Goal: Information Seeking & Learning: Learn about a topic

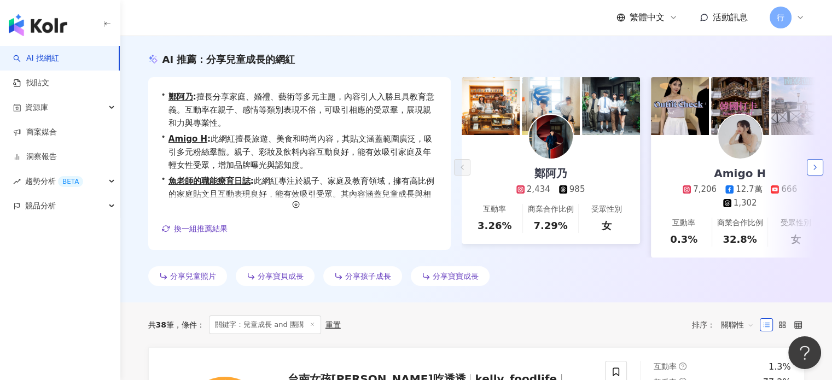
click at [816, 172] on icon "button" at bounding box center [814, 167] width 9 height 9
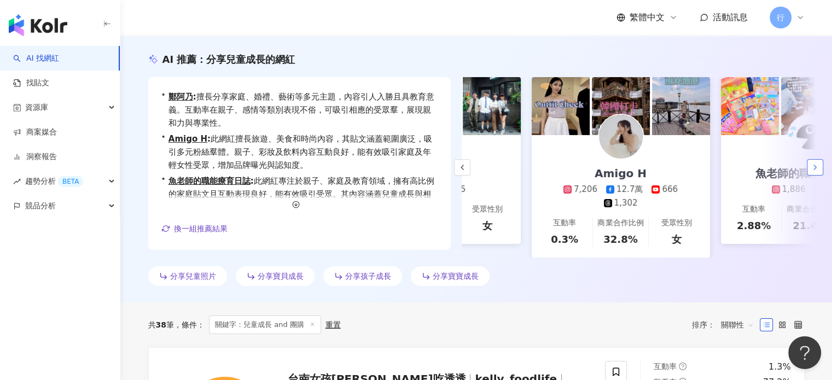
scroll to position [0, 189]
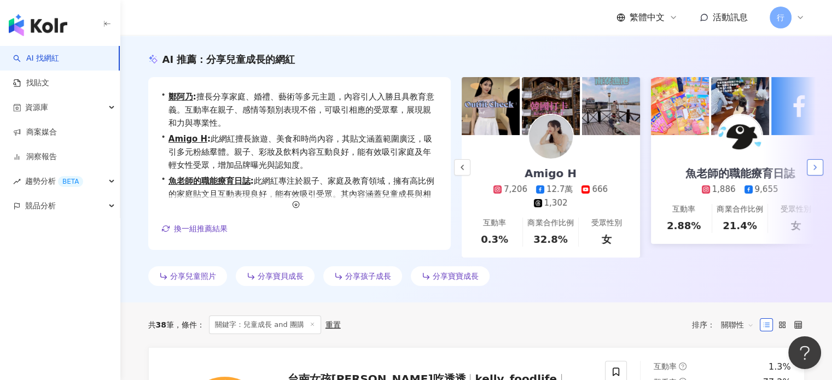
click at [816, 172] on icon "button" at bounding box center [814, 167] width 9 height 9
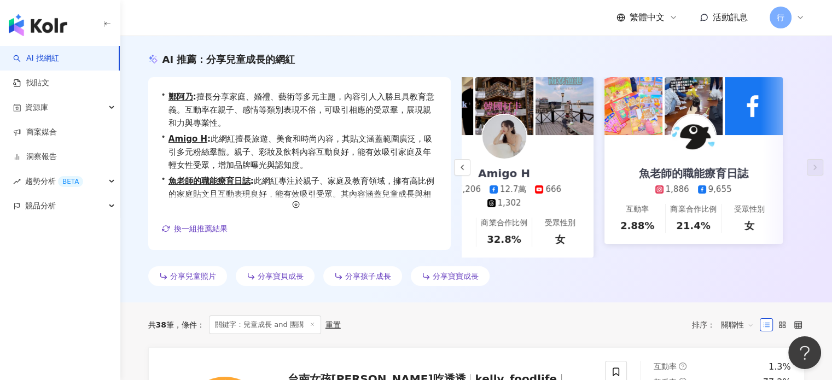
click at [513, 153] on img at bounding box center [504, 137] width 44 height 44
click at [294, 208] on icon "button" at bounding box center [296, 205] width 8 height 8
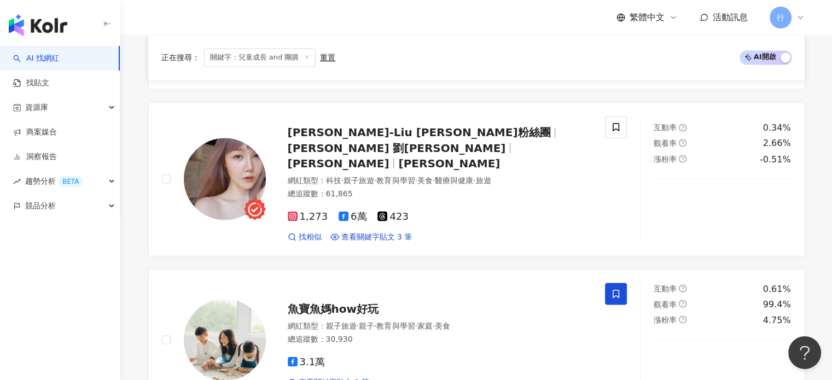
scroll to position [1914, 0]
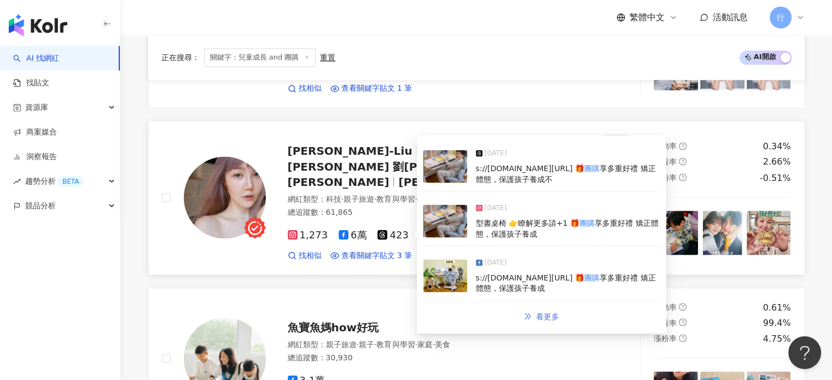
click at [549, 312] on span "看更多" at bounding box center [547, 316] width 23 height 9
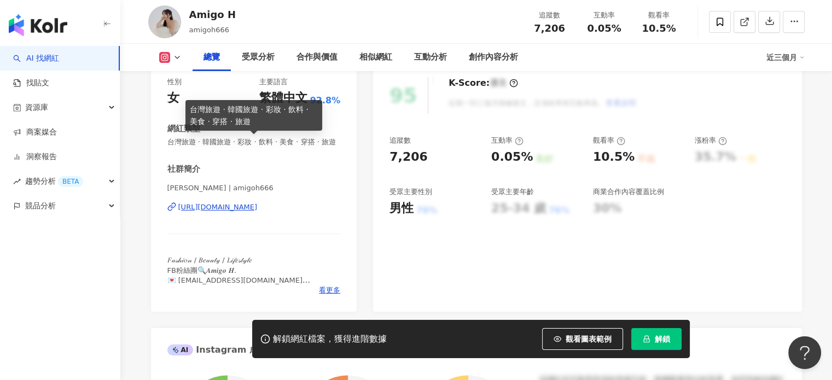
scroll to position [164, 0]
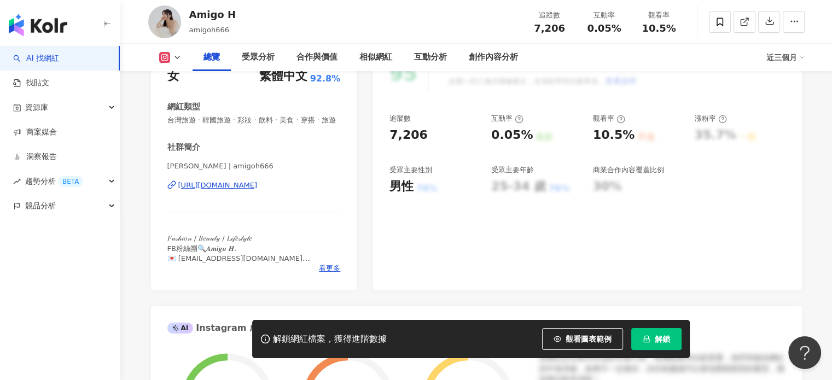
click at [211, 190] on div "https://www.instagram.com/amigoh666/" at bounding box center [217, 185] width 79 height 10
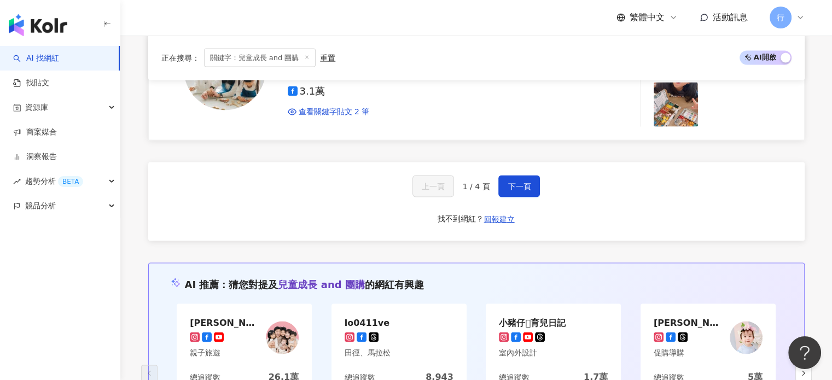
scroll to position [2078, 0]
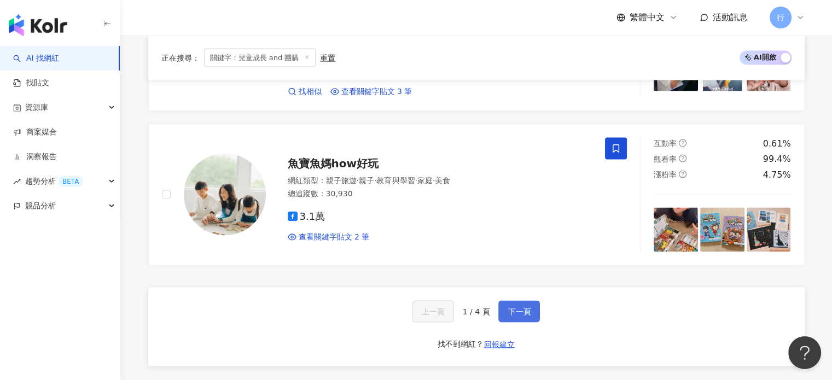
click at [527, 307] on span "下一頁" at bounding box center [518, 311] width 23 height 9
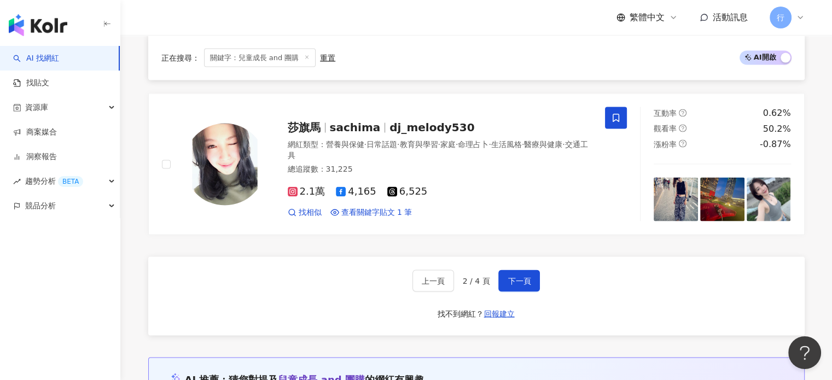
click at [244, 264] on div "上一頁 2 / 4 頁 下一頁 找不到網紅？ 回報建立" at bounding box center [476, 295] width 656 height 79
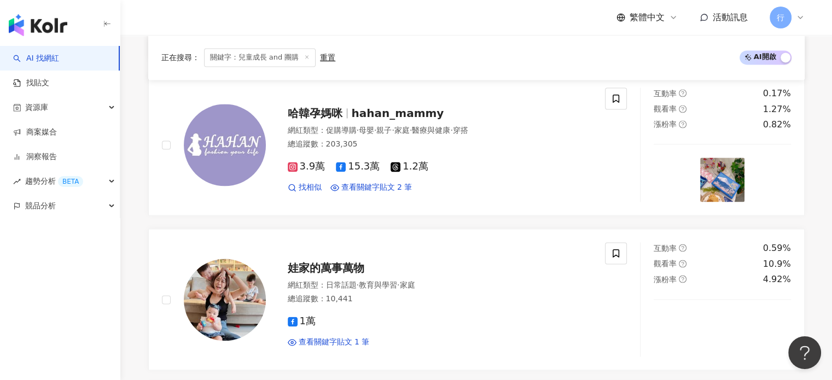
scroll to position [1640, 0]
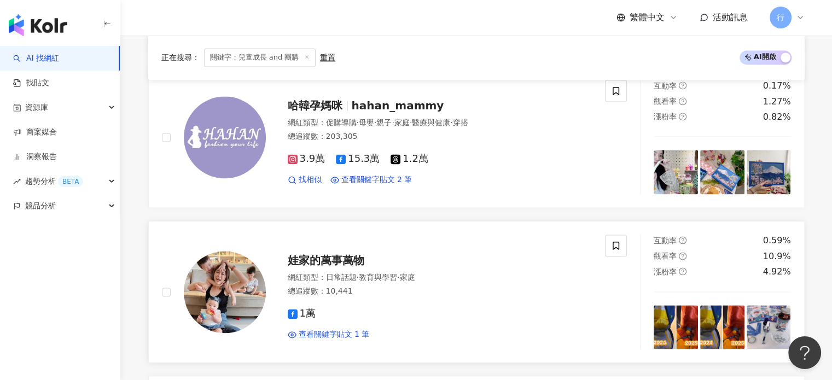
click at [332, 259] on span "娃家的萬事萬物" at bounding box center [326, 260] width 77 height 13
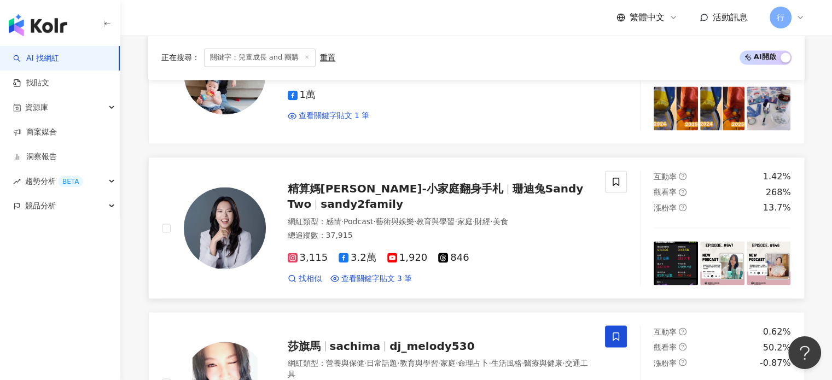
click at [370, 184] on span "精算媽[PERSON_NAME]-小家庭翻身手札" at bounding box center [395, 188] width 215 height 13
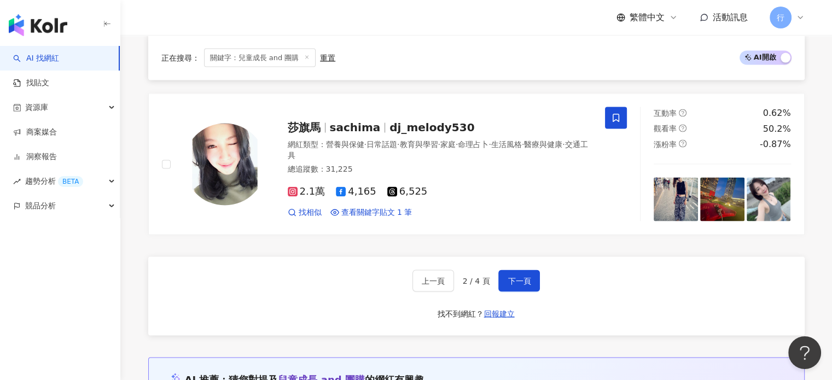
scroll to position [2187, 0]
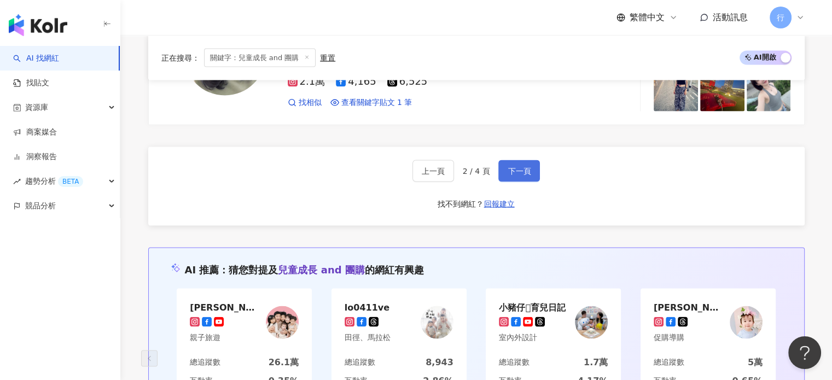
click at [525, 167] on span "下一頁" at bounding box center [518, 171] width 23 height 9
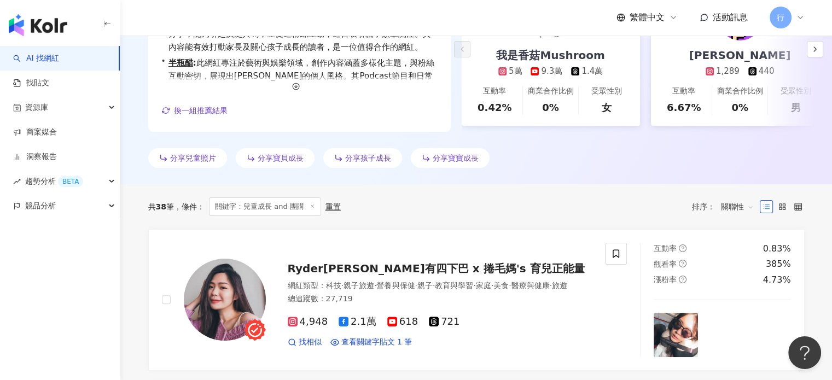
scroll to position [328, 0]
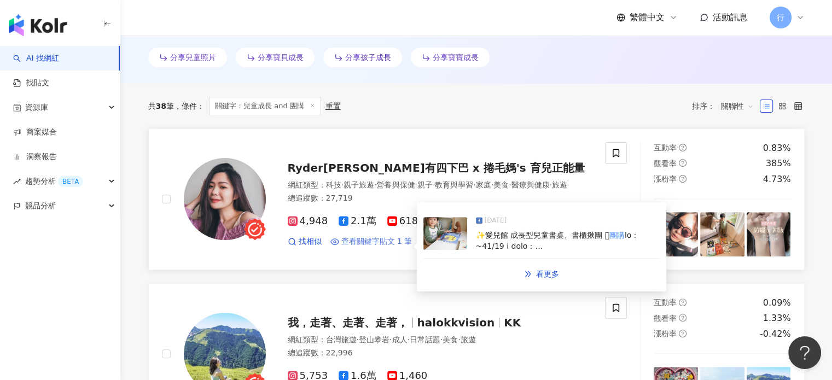
click at [367, 247] on span "查看關鍵字貼文 1 筆" at bounding box center [376, 241] width 71 height 11
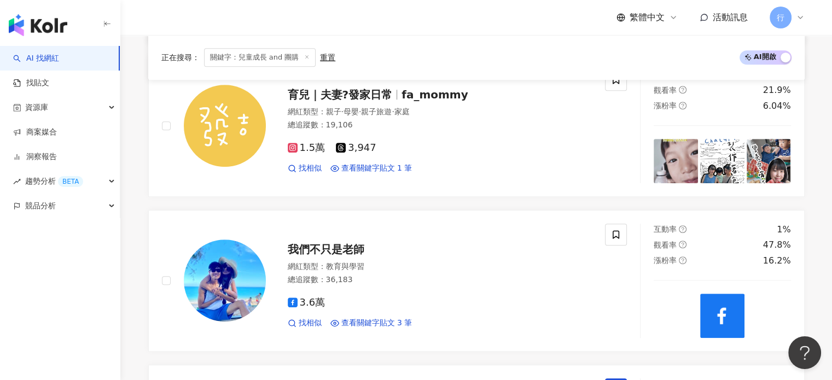
scroll to position [766, 0]
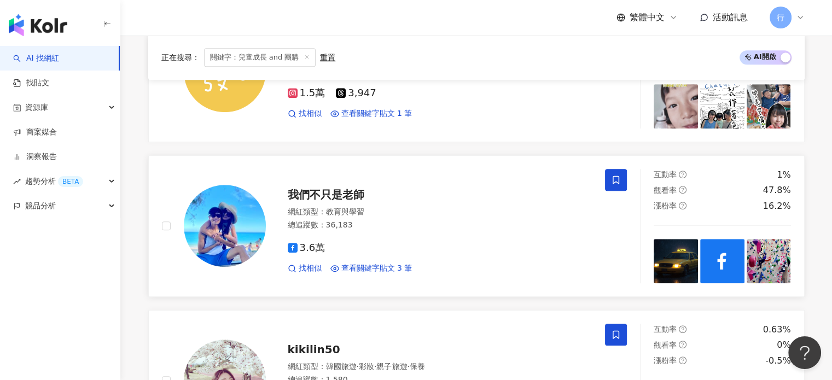
click at [618, 184] on icon at bounding box center [615, 180] width 7 height 8
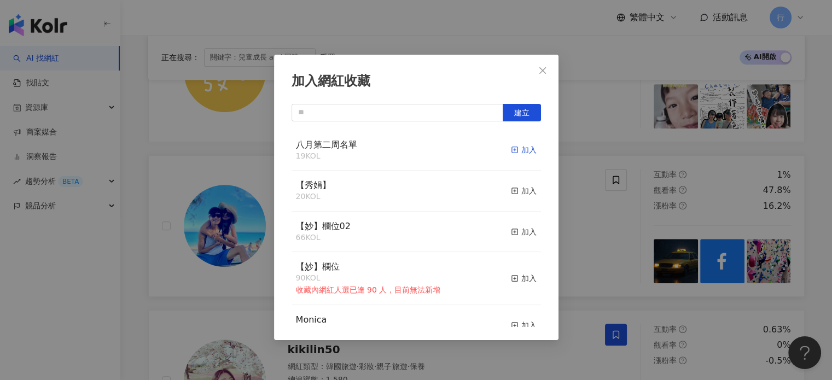
click at [521, 148] on div "加入" at bounding box center [524, 150] width 26 height 12
click at [546, 67] on icon "close" at bounding box center [542, 70] width 9 height 9
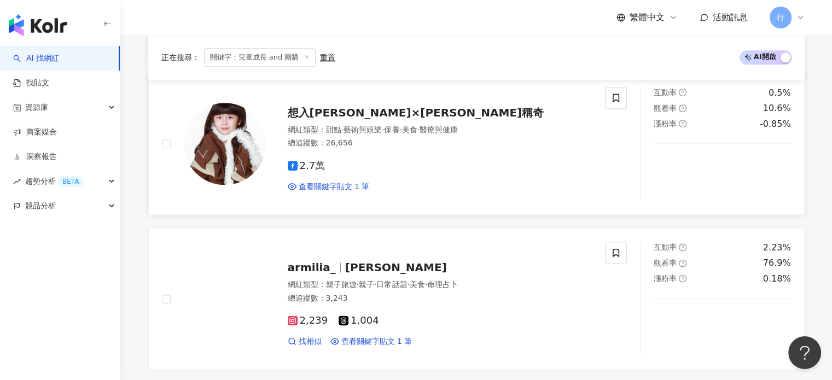
scroll to position [1312, 0]
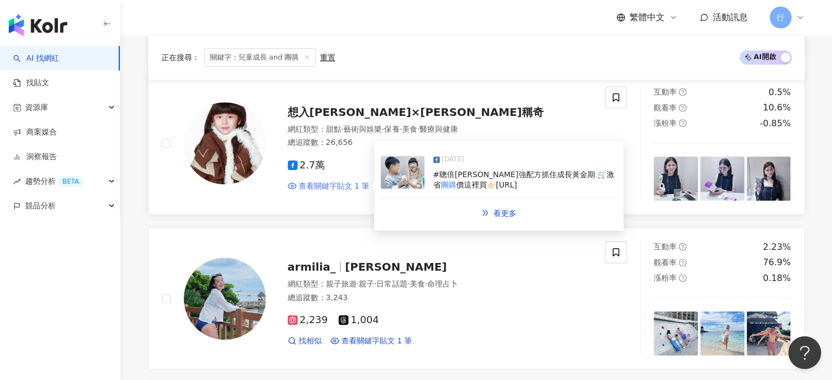
click at [357, 192] on span "查看關鍵字貼文 1 筆" at bounding box center [334, 186] width 71 height 11
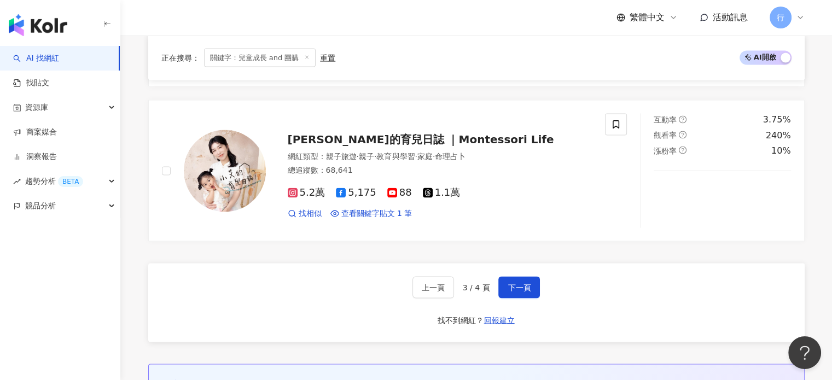
scroll to position [2078, 0]
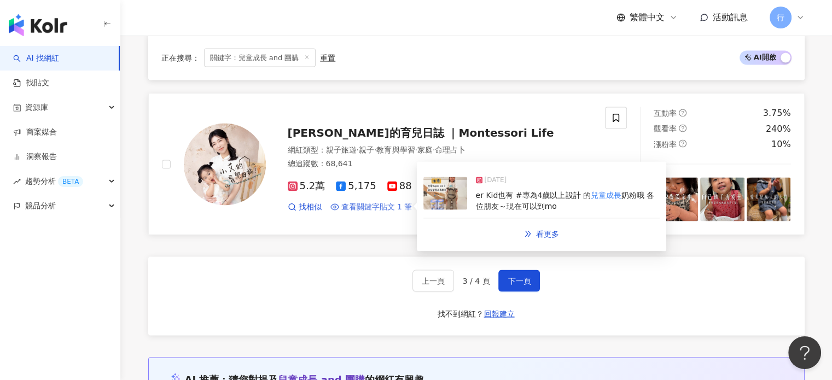
click at [371, 201] on span "查看關鍵字貼文 1 筆" at bounding box center [376, 206] width 71 height 11
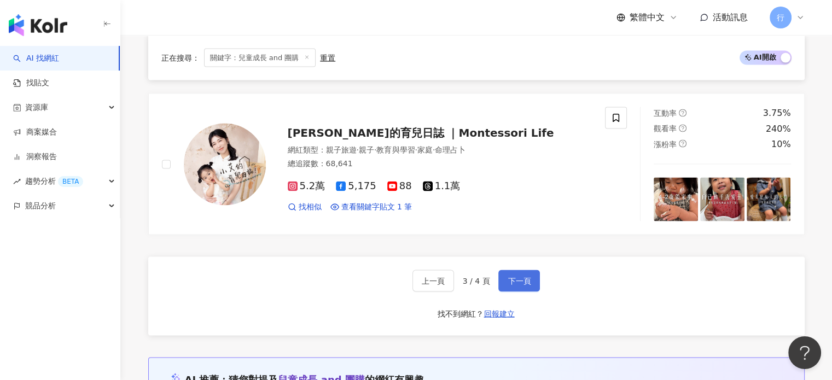
click at [510, 276] on span "下一頁" at bounding box center [518, 280] width 23 height 9
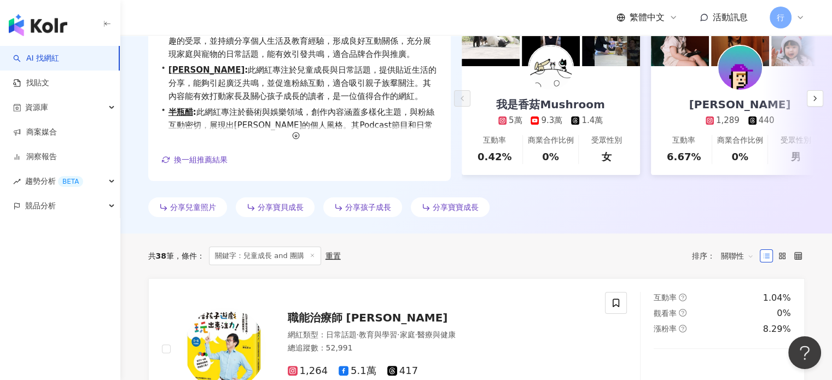
scroll to position [109, 0]
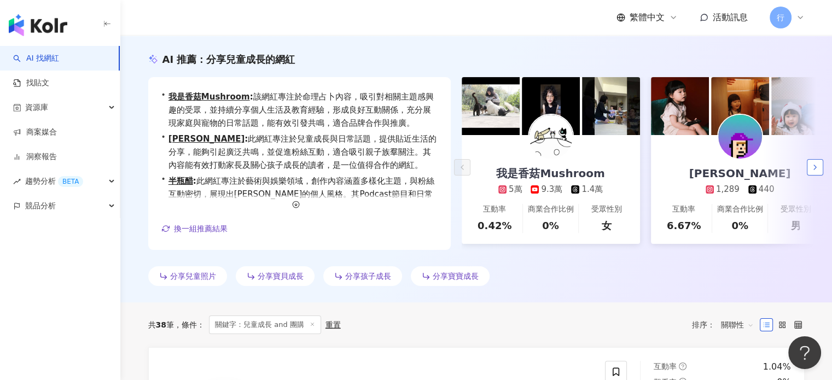
click at [818, 172] on icon "button" at bounding box center [814, 167] width 9 height 9
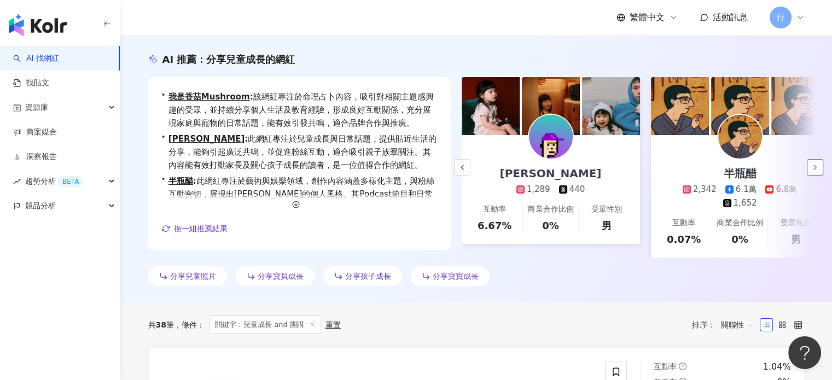
click at [818, 172] on icon "button" at bounding box center [814, 167] width 9 height 9
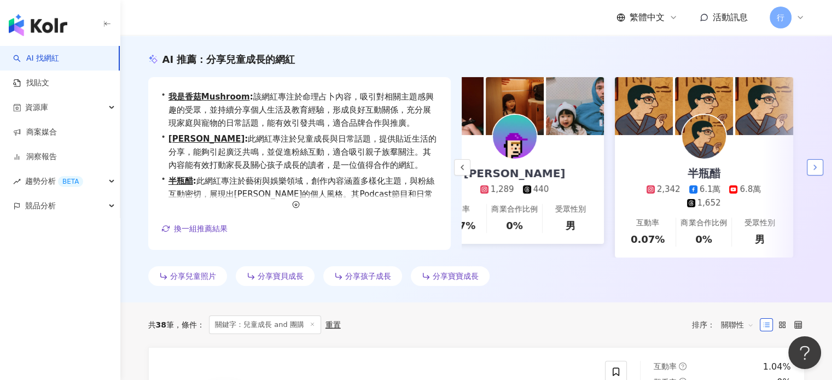
scroll to position [0, 236]
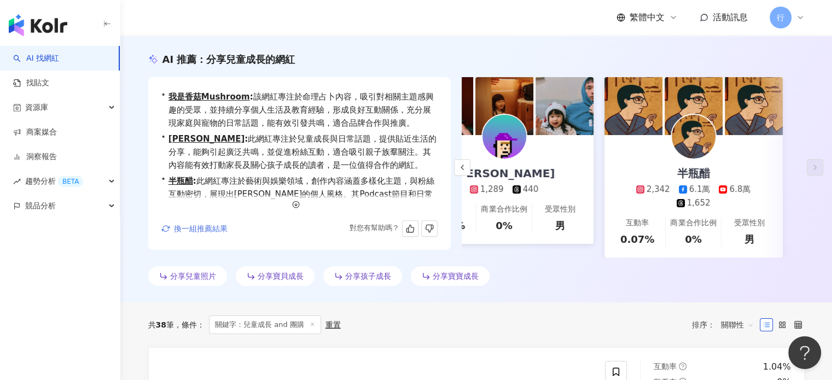
click at [191, 233] on span "換一組推薦結果" at bounding box center [201, 228] width 54 height 9
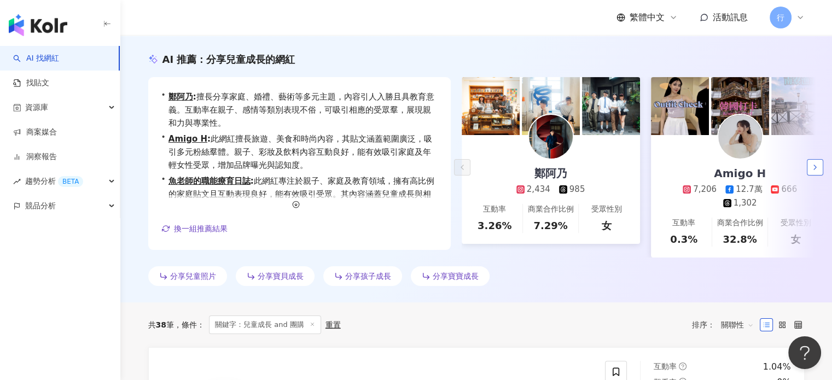
click at [814, 170] on polyline "button" at bounding box center [815, 167] width 2 height 4
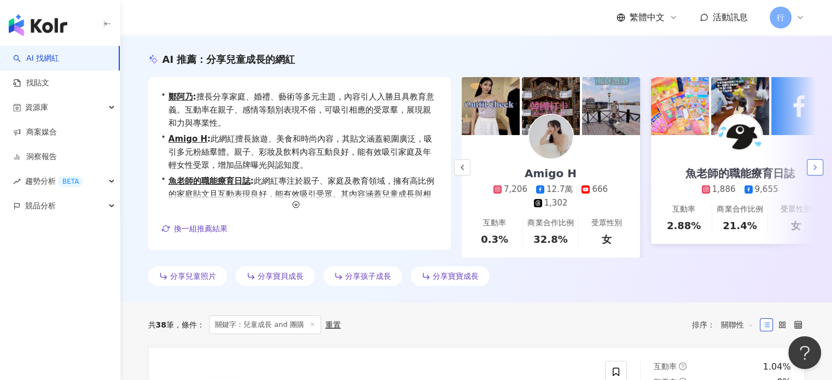
click at [814, 170] on polyline "button" at bounding box center [815, 167] width 2 height 4
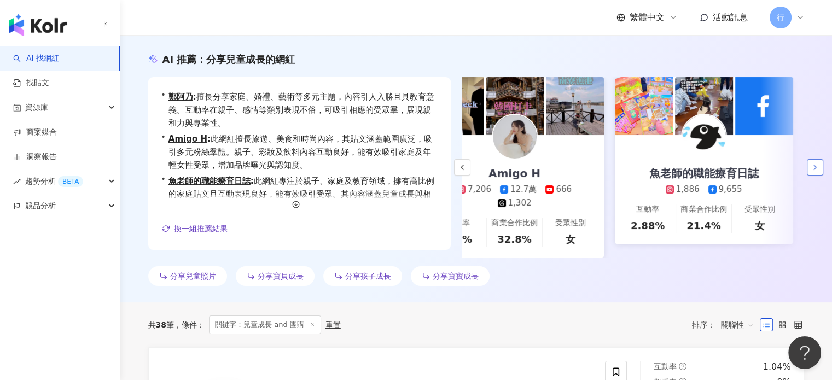
scroll to position [0, 236]
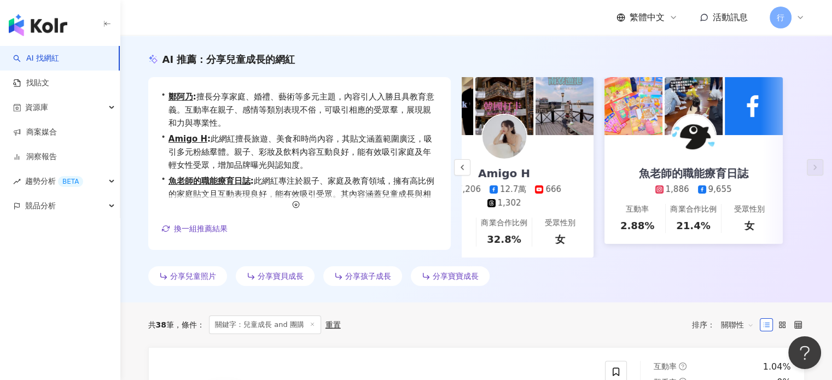
click at [372, 281] on span "分享孩子成長" at bounding box center [368, 276] width 46 height 9
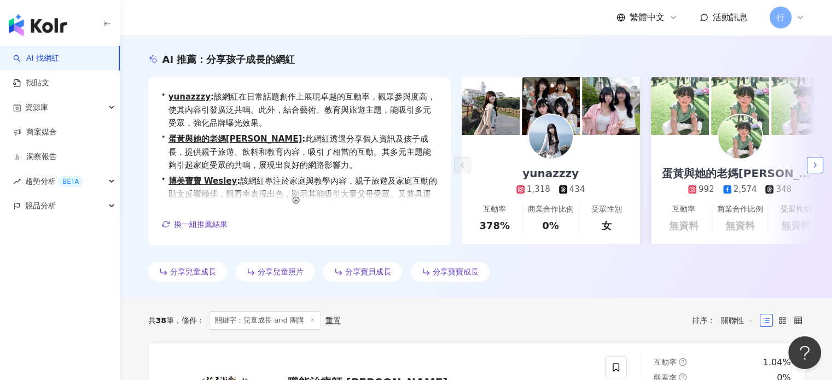
click at [814, 160] on button "button" at bounding box center [815, 165] width 16 height 16
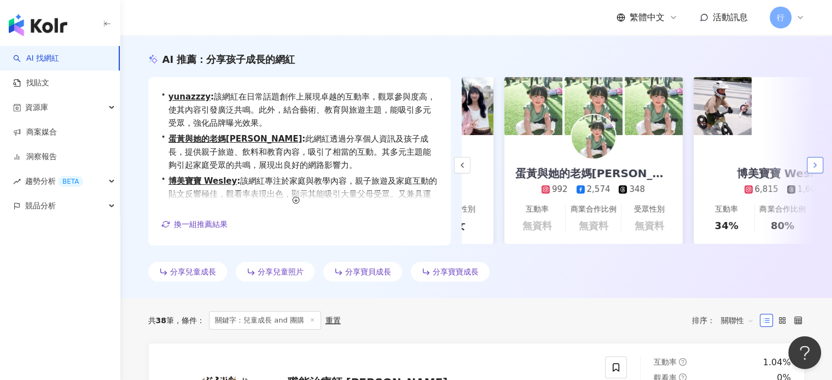
scroll to position [0, 189]
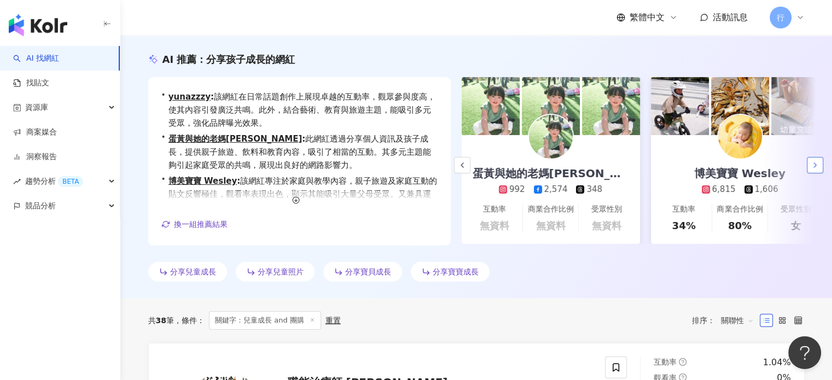
click at [816, 163] on icon "button" at bounding box center [814, 165] width 9 height 9
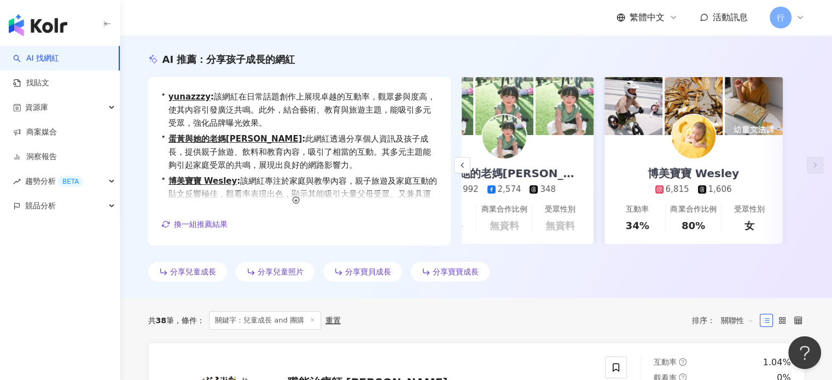
scroll to position [0, 0]
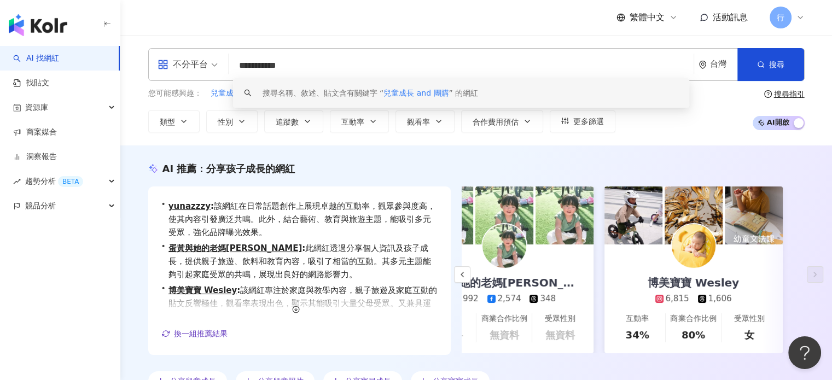
drag, startPoint x: 257, startPoint y: 67, endPoint x: 271, endPoint y: 67, distance: 13.7
click at [271, 67] on input "**********" at bounding box center [461, 65] width 456 height 21
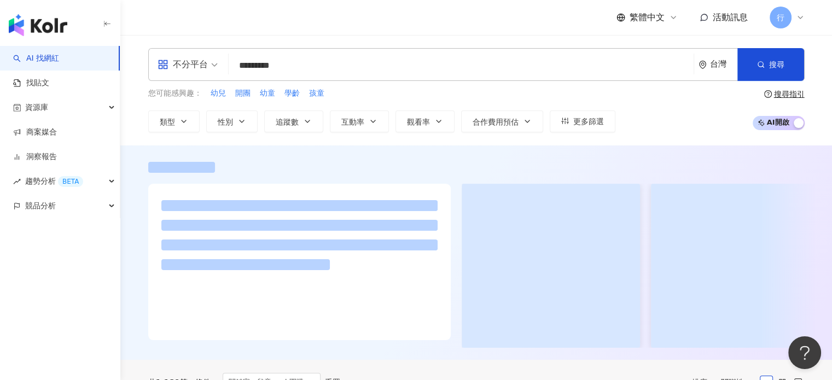
click at [241, 63] on input "*********" at bounding box center [461, 65] width 456 height 21
drag, startPoint x: 241, startPoint y: 63, endPoint x: 254, endPoint y: 64, distance: 13.1
click at [254, 64] on input "*********" at bounding box center [461, 65] width 456 height 21
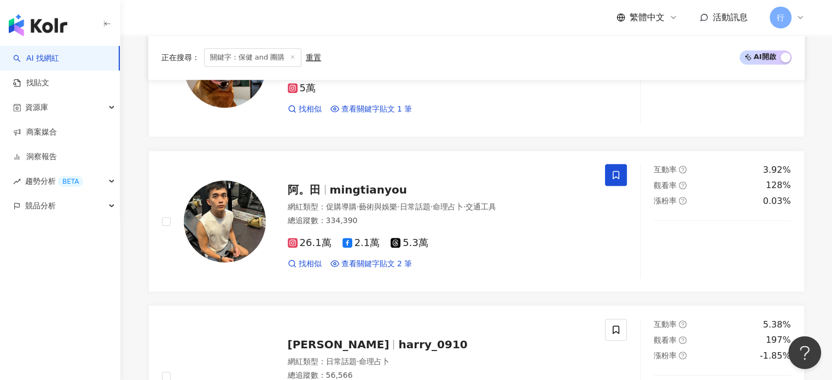
scroll to position [875, 0]
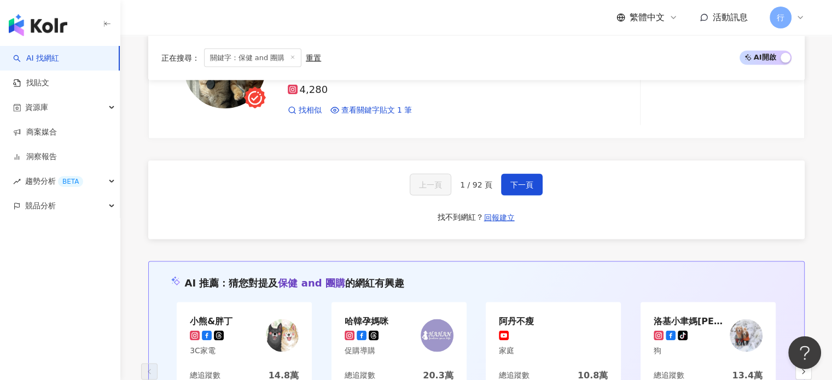
scroll to position [2187, 0]
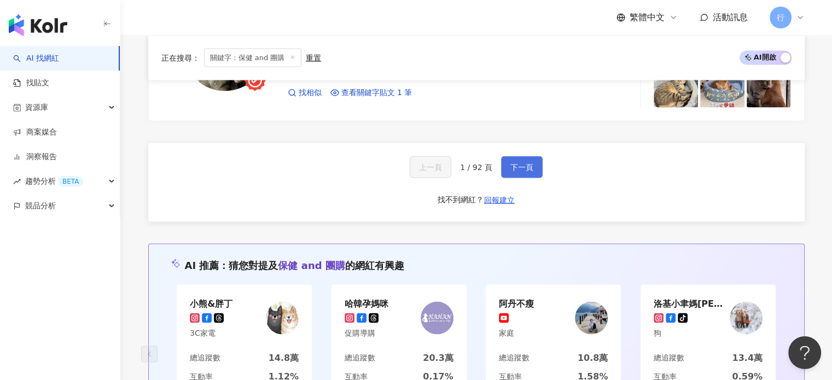
click at [526, 163] on span "下一頁" at bounding box center [521, 167] width 23 height 9
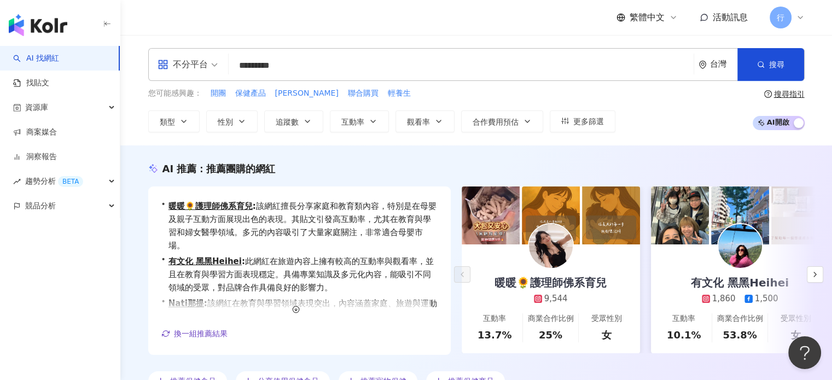
scroll to position [0, 0]
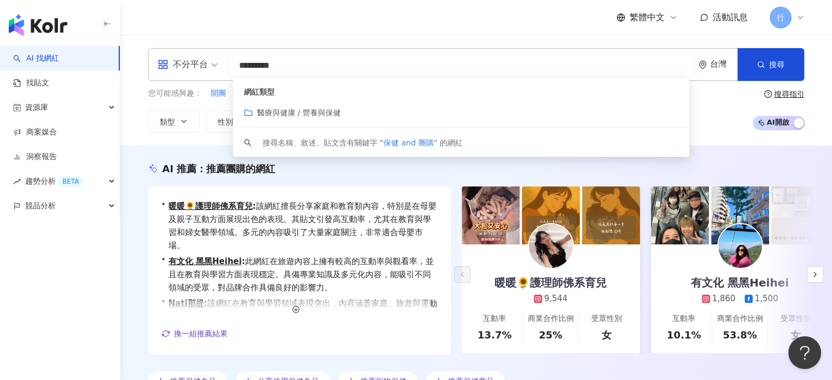
drag, startPoint x: 254, startPoint y: 66, endPoint x: 240, endPoint y: 65, distance: 13.7
click at [240, 65] on input "*********" at bounding box center [461, 65] width 456 height 21
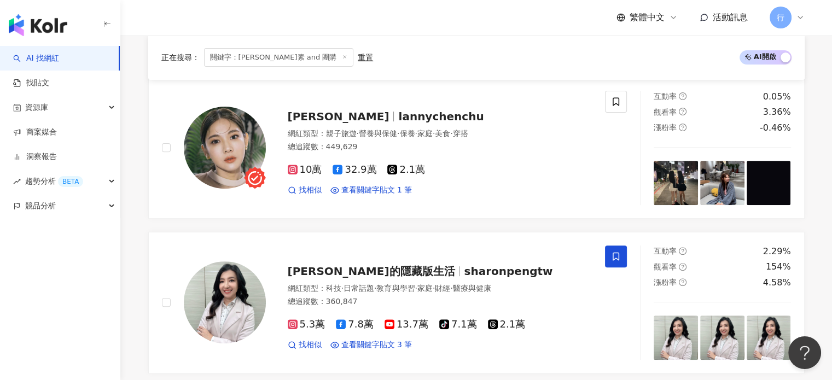
scroll to position [383, 0]
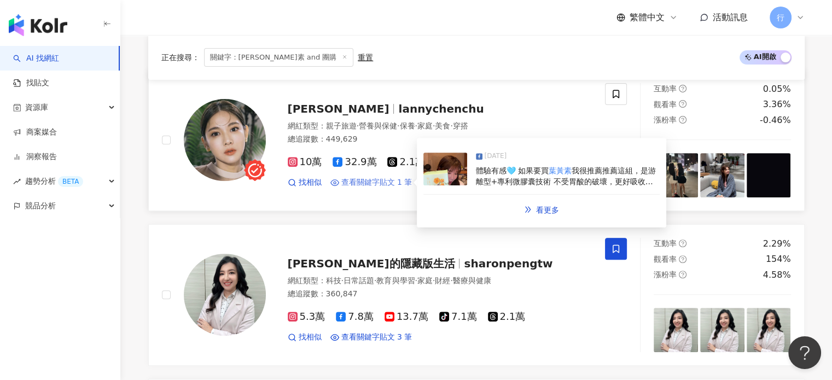
type input "**********"
click at [401, 185] on span "查看關鍵字貼文 1 筆" at bounding box center [376, 182] width 71 height 11
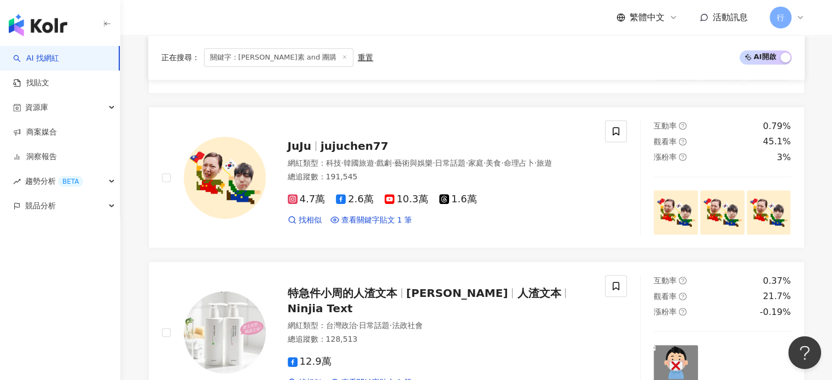
scroll to position [820, 0]
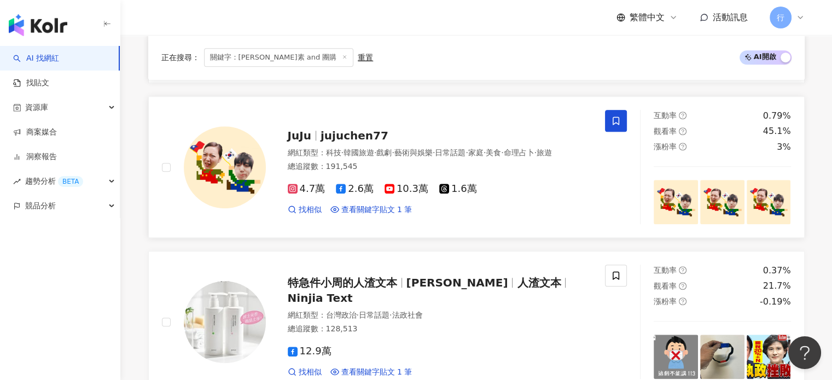
click at [616, 117] on icon at bounding box center [616, 121] width 10 height 10
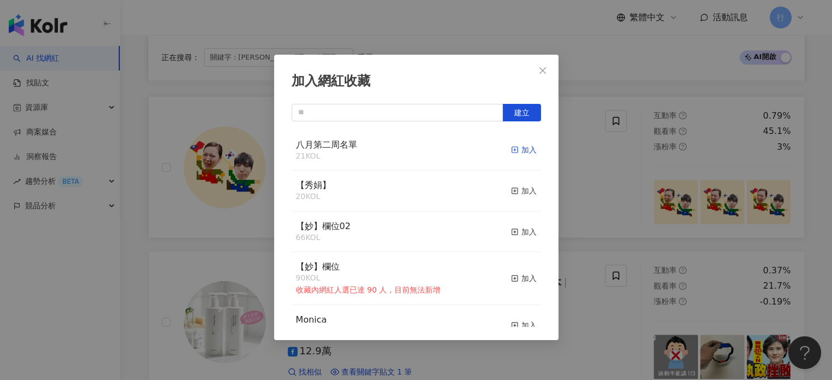
click at [516, 150] on div "加入" at bounding box center [524, 150] width 26 height 12
click at [548, 69] on span "Close" at bounding box center [543, 70] width 22 height 9
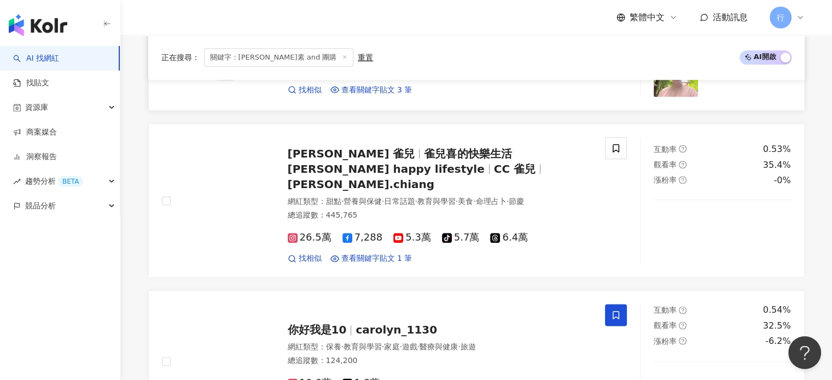
scroll to position [1258, 0]
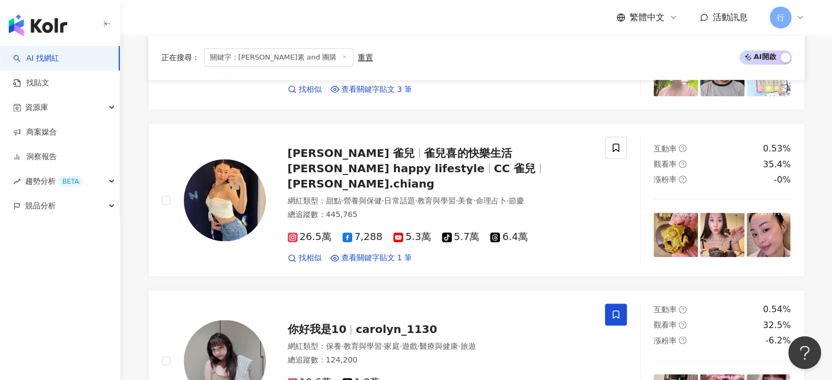
click at [139, 176] on div "正在搜尋 ： 關鍵字：葉黃素 and 團購 重置 AI 開啟 AI 關閉 陳小藍 lannychenchu 網紅類型 ： 親子旅遊 · 營養與保健 · 保養 …" at bounding box center [476, 351] width 700 height 2402
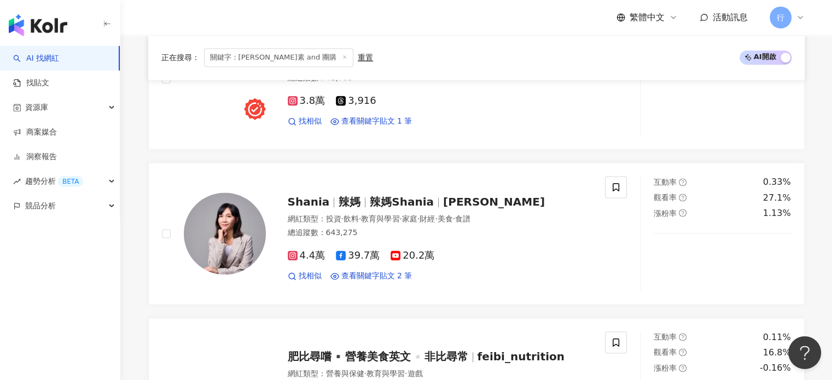
scroll to position [1695, 0]
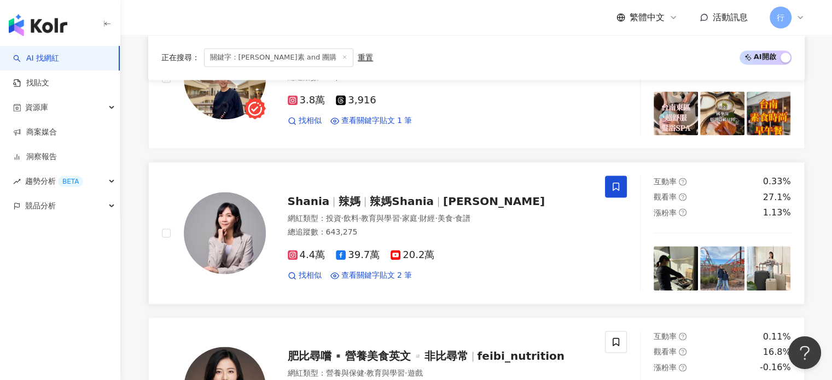
click at [621, 176] on span at bounding box center [616, 187] width 22 height 22
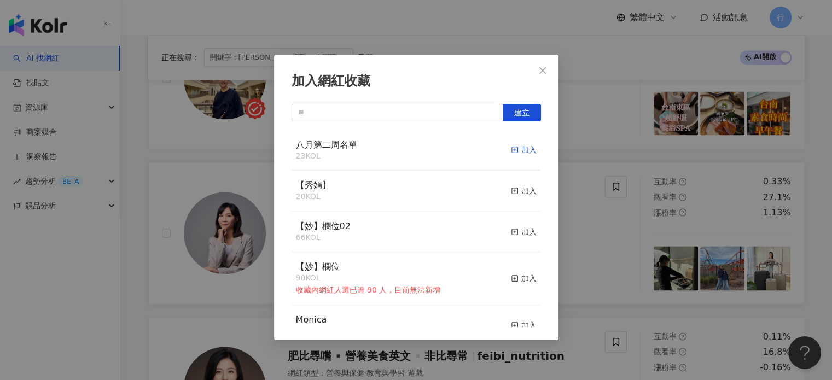
click at [516, 149] on div "加入" at bounding box center [524, 150] width 26 height 12
click at [544, 72] on icon "close" at bounding box center [542, 70] width 7 height 7
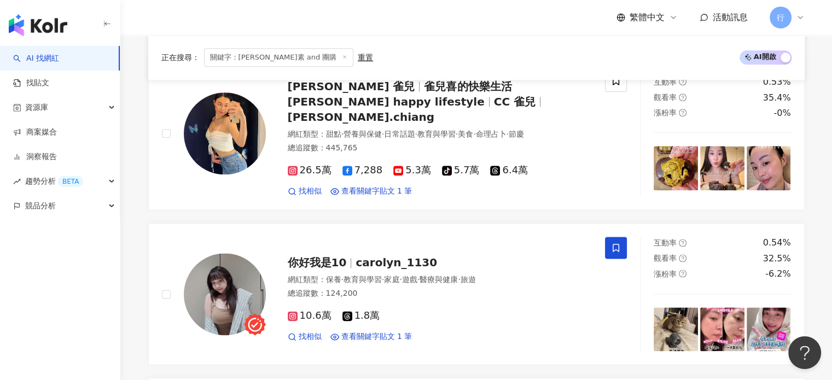
scroll to position [1203, 0]
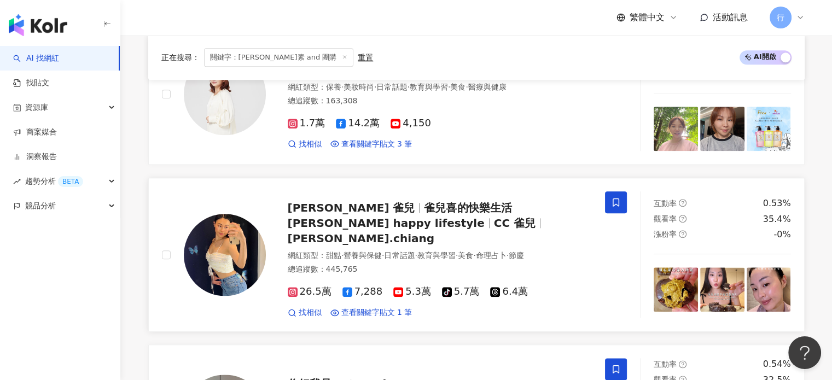
click at [621, 198] on span at bounding box center [616, 202] width 22 height 22
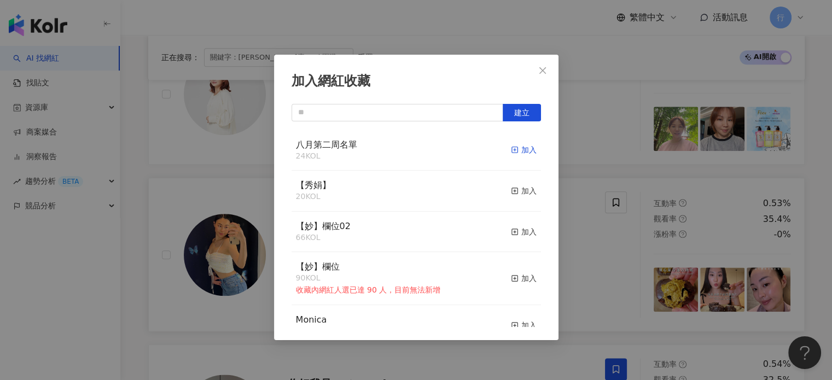
click at [517, 148] on div "加入" at bounding box center [524, 150] width 26 height 12
click at [546, 70] on icon "close" at bounding box center [542, 70] width 9 height 9
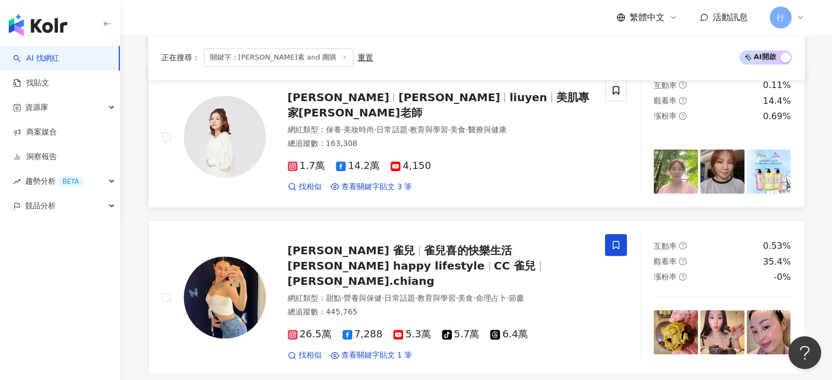
scroll to position [1148, 0]
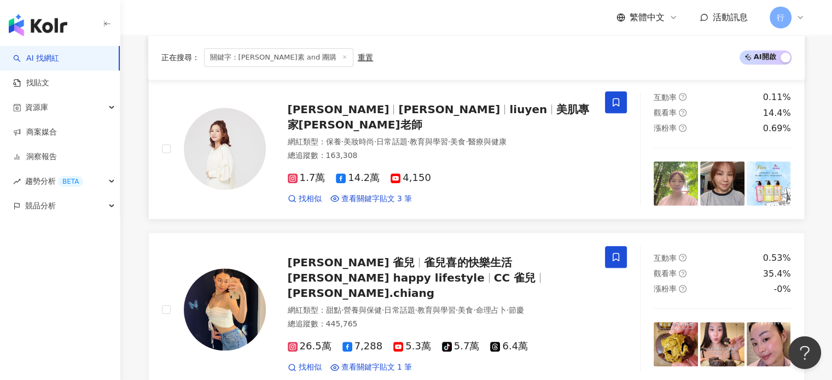
click at [620, 101] on icon at bounding box center [616, 102] width 10 height 10
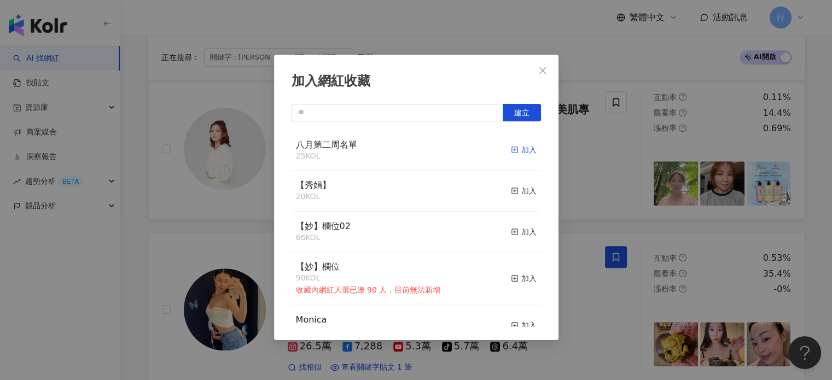
click at [514, 150] on div "加入" at bounding box center [524, 150] width 26 height 12
click at [546, 73] on icon "close" at bounding box center [542, 70] width 9 height 9
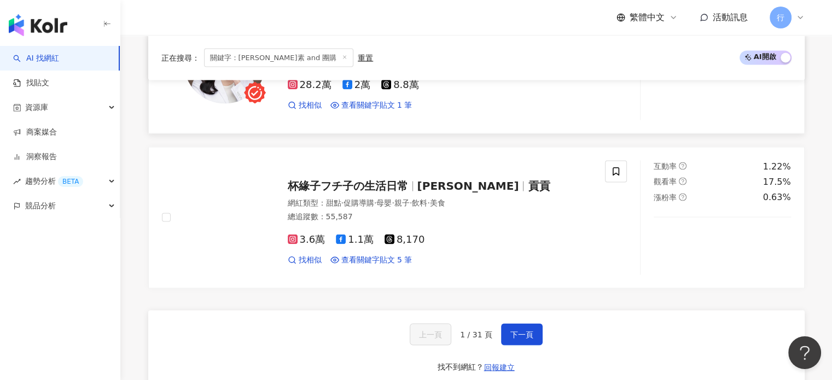
scroll to position [2023, 0]
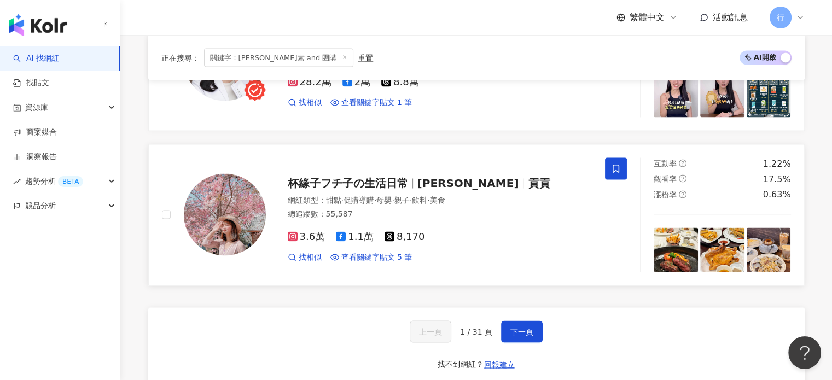
click at [621, 157] on span at bounding box center [616, 168] width 22 height 22
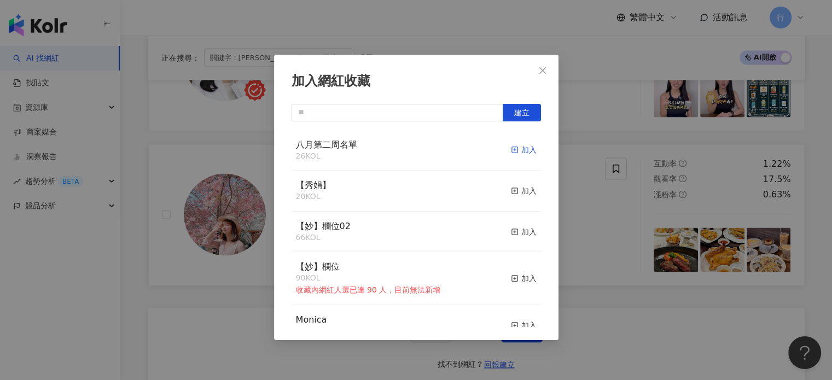
click at [522, 149] on div "加入" at bounding box center [524, 150] width 26 height 12
click at [544, 68] on icon "close" at bounding box center [542, 70] width 7 height 7
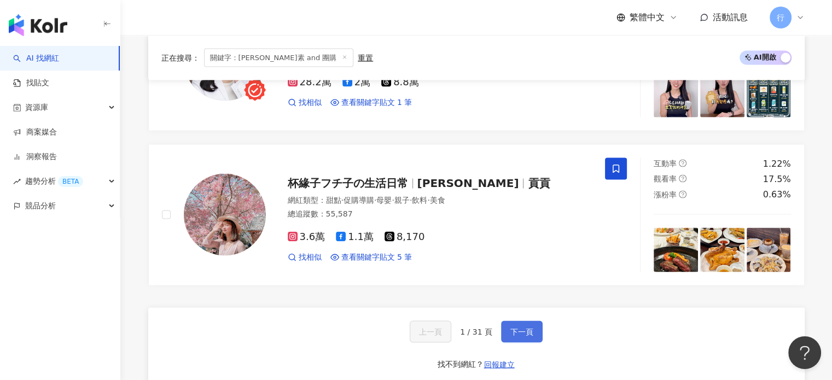
click at [528, 327] on span "下一頁" at bounding box center [521, 331] width 23 height 9
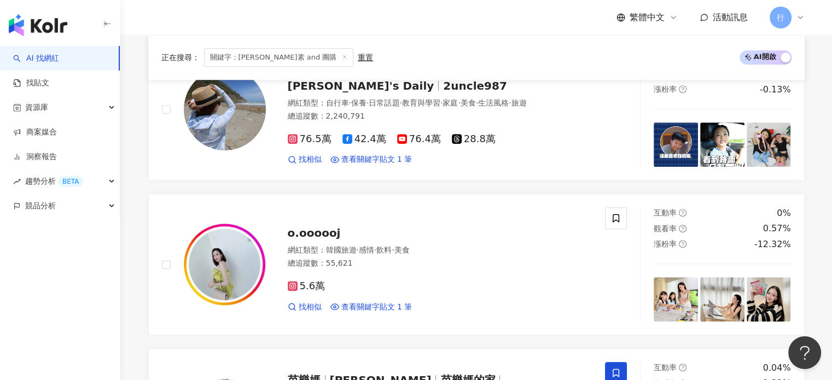
scroll to position [656, 0]
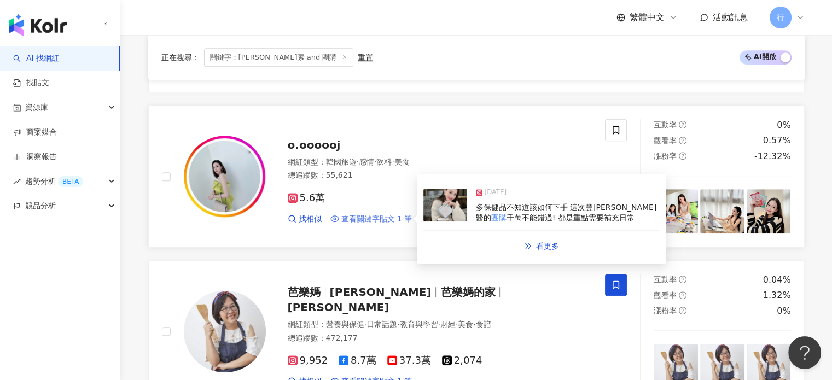
click at [377, 218] on span "查看關鍵字貼文 1 筆" at bounding box center [376, 219] width 71 height 11
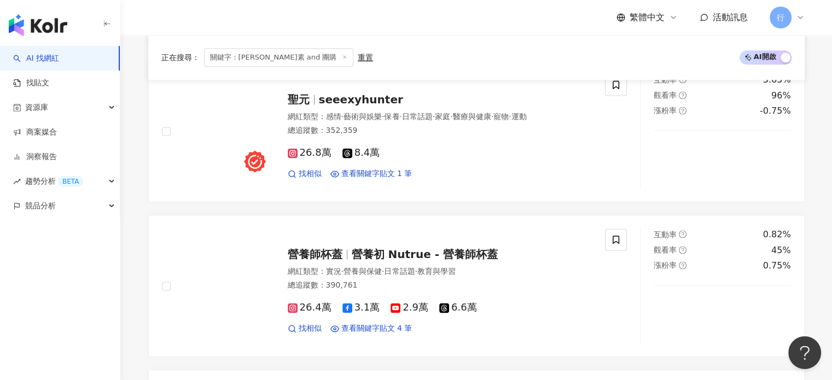
scroll to position [1476, 0]
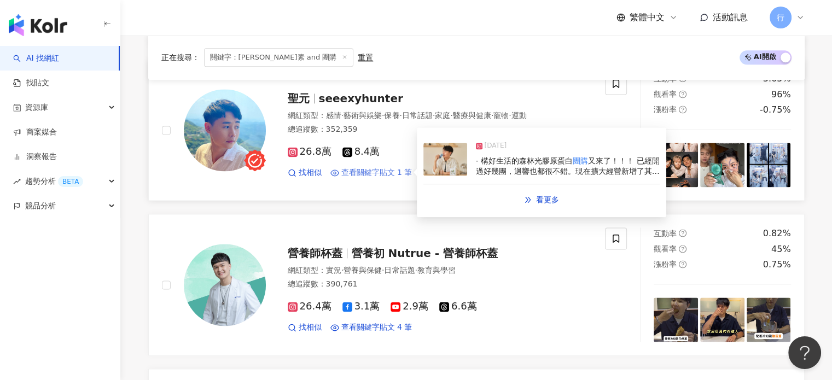
click at [372, 173] on span "查看關鍵字貼文 1 筆" at bounding box center [376, 172] width 71 height 11
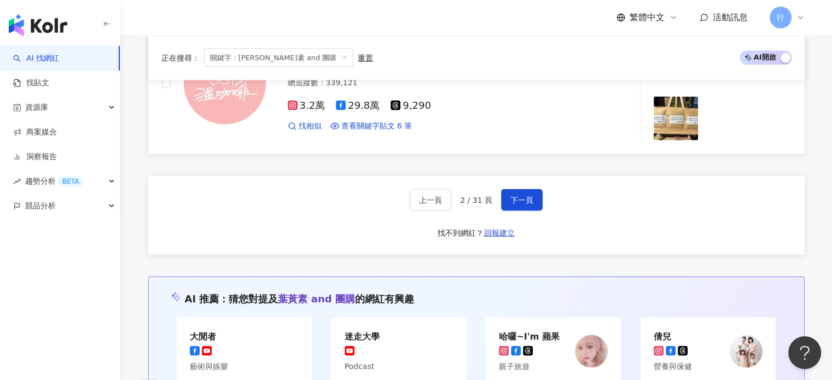
scroll to position [2023, 0]
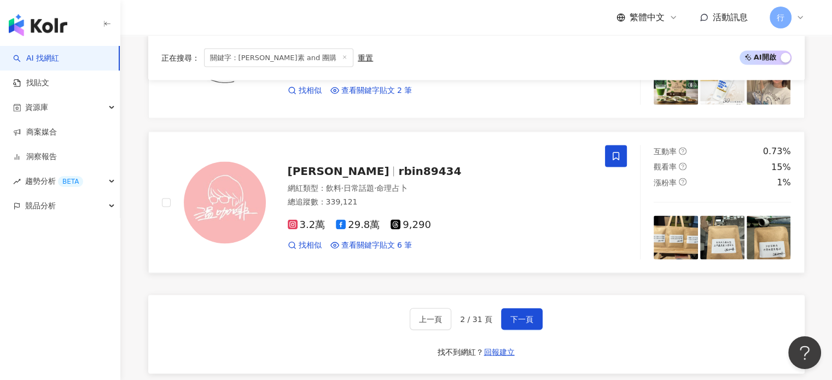
click at [619, 153] on icon at bounding box center [615, 156] width 7 height 8
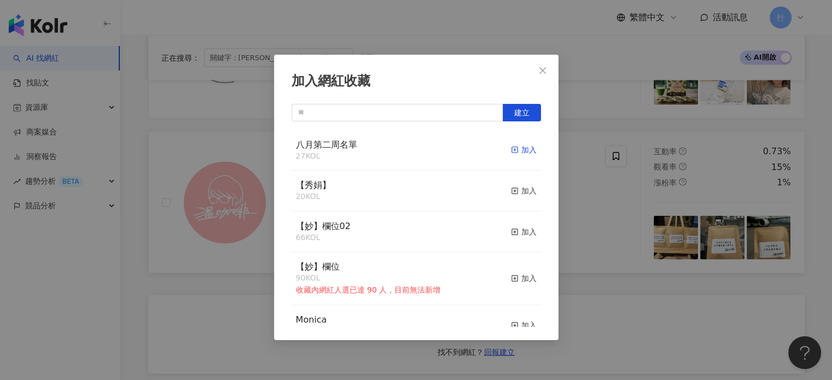
click at [517, 150] on div "加入" at bounding box center [524, 150] width 26 height 12
click at [545, 72] on icon "close" at bounding box center [542, 70] width 7 height 7
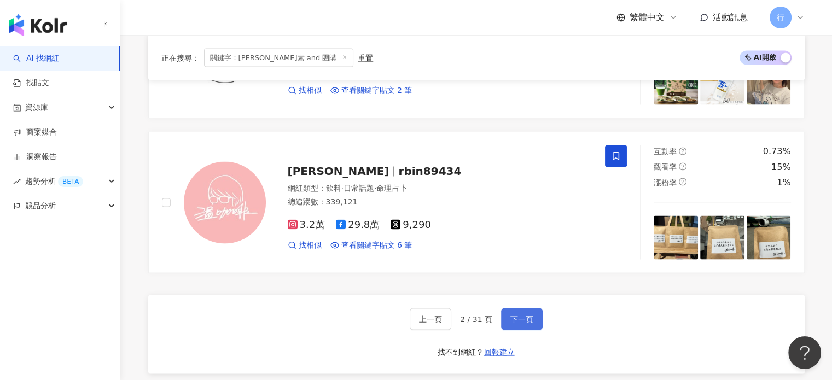
click at [507, 318] on button "下一頁" at bounding box center [522, 319] width 42 height 22
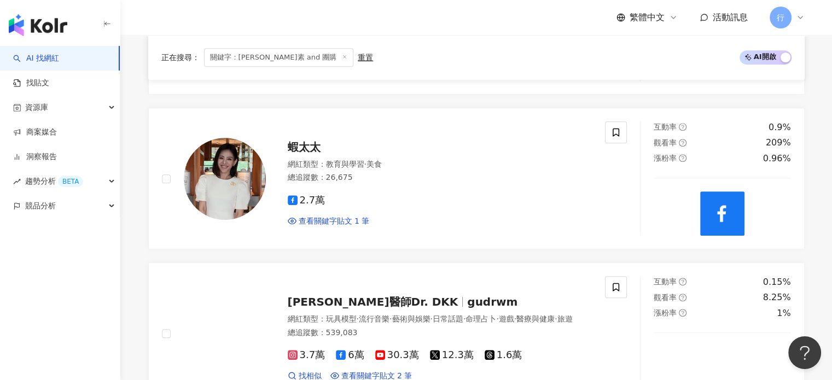
scroll to position [656, 0]
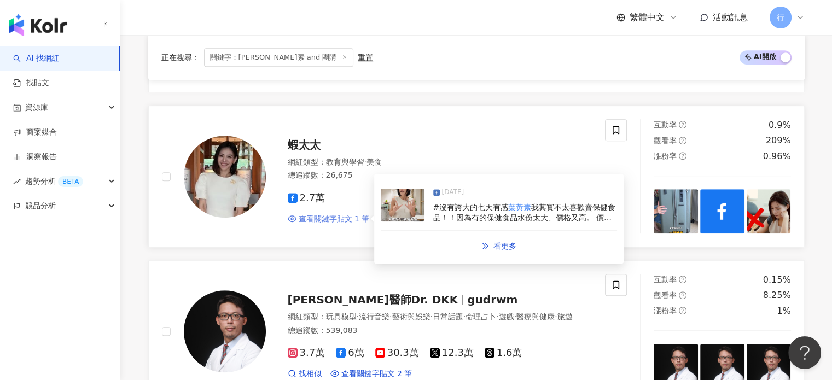
click at [336, 220] on span "查看關鍵字貼文 1 筆" at bounding box center [334, 219] width 71 height 11
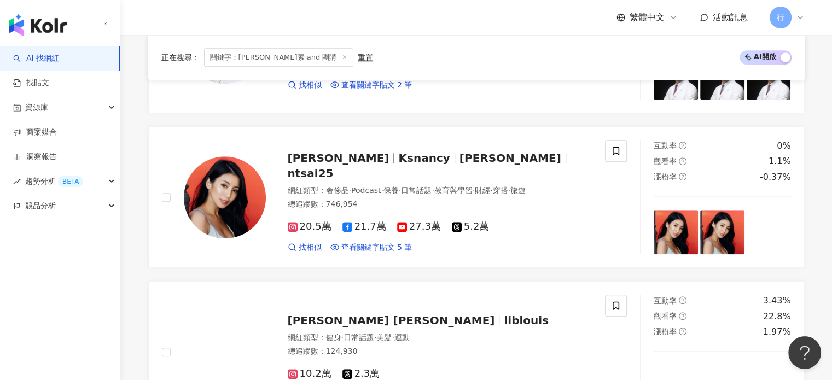
scroll to position [984, 0]
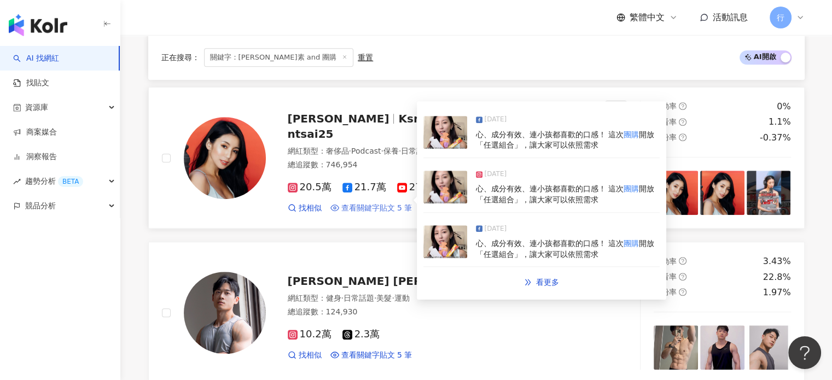
click at [387, 203] on span "查看關鍵字貼文 5 筆" at bounding box center [376, 208] width 71 height 11
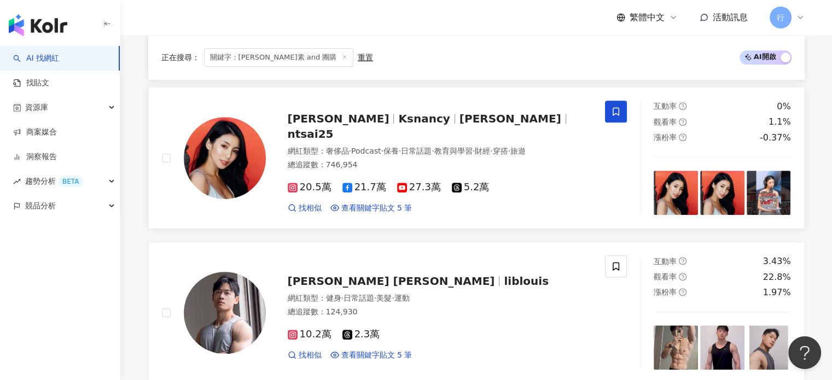
click at [617, 111] on icon at bounding box center [616, 112] width 10 height 10
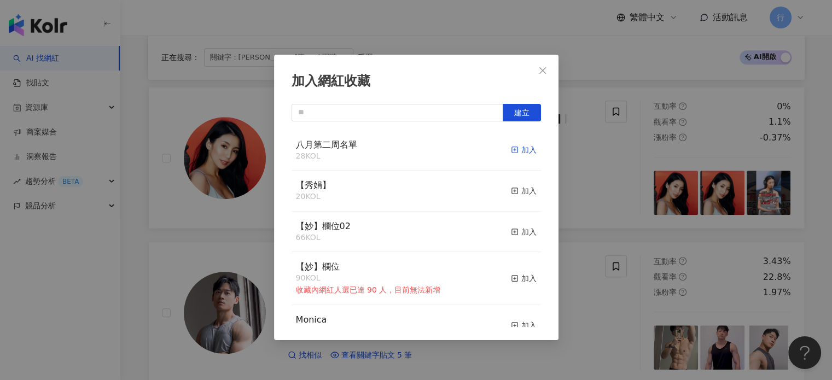
click at [516, 148] on div "加入" at bounding box center [524, 150] width 26 height 12
click at [543, 70] on icon "close" at bounding box center [542, 70] width 9 height 9
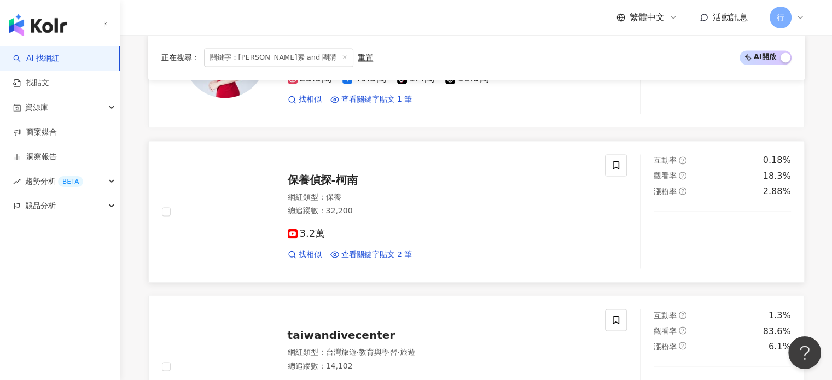
scroll to position [2023, 0]
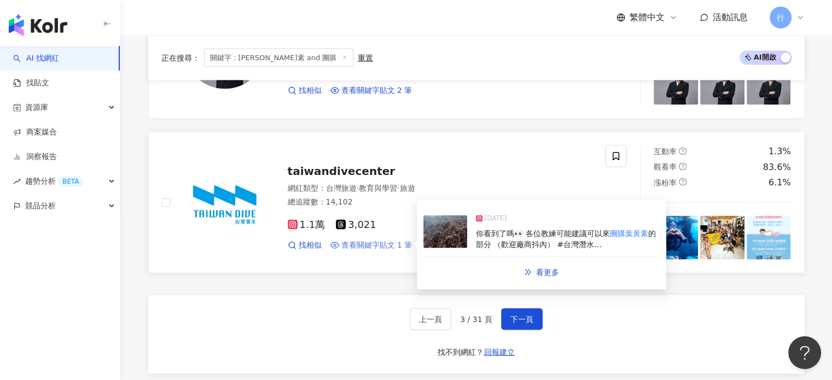
click at [362, 240] on span "查看關鍵字貼文 1 筆" at bounding box center [376, 245] width 71 height 11
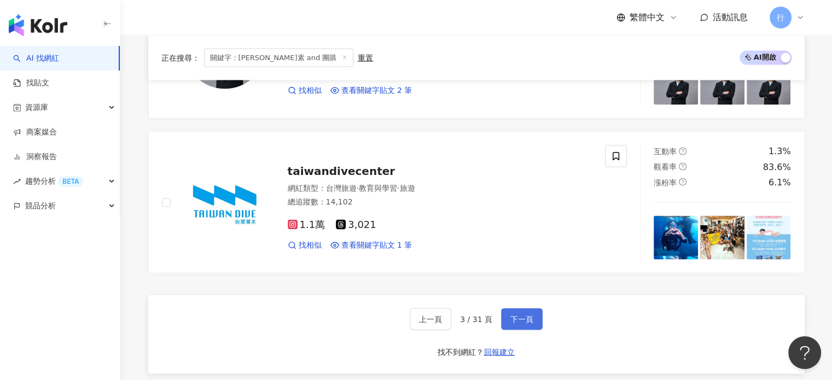
click at [521, 315] on span "下一頁" at bounding box center [521, 318] width 23 height 9
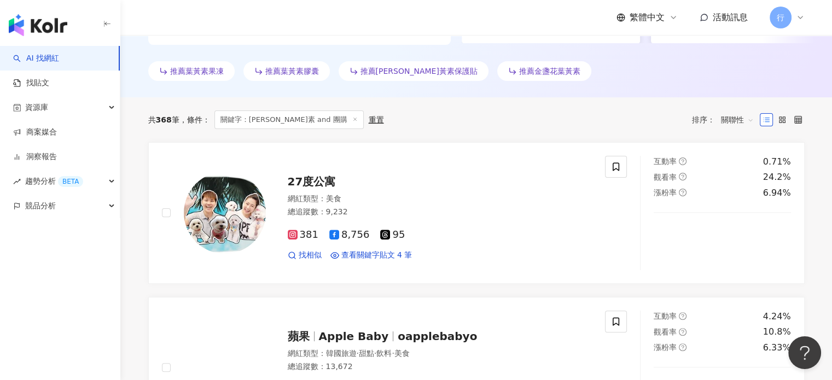
scroll to position [437, 0]
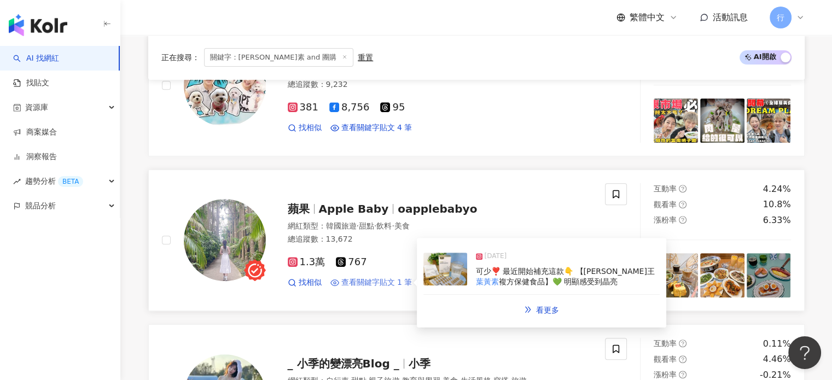
click at [399, 283] on span "查看關鍵字貼文 1 筆" at bounding box center [376, 282] width 71 height 11
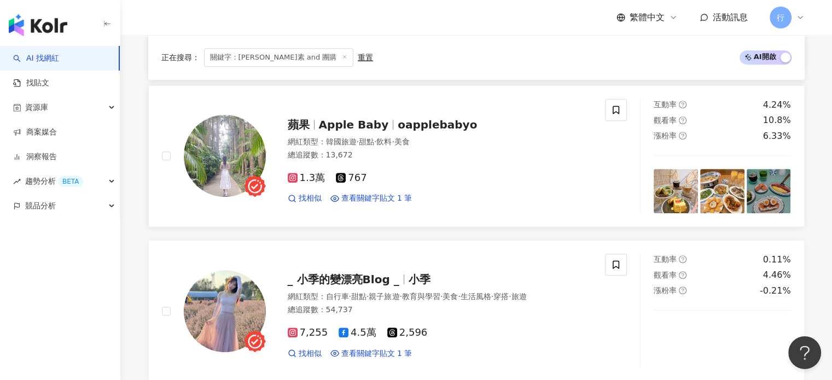
scroll to position [602, 0]
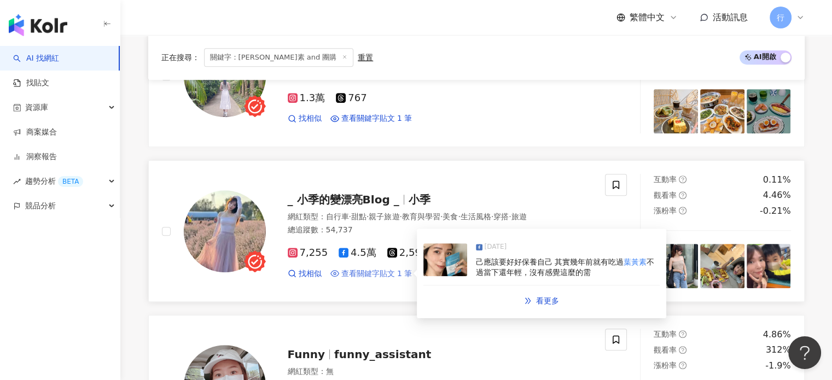
click at [402, 275] on span "查看關鍵字貼文 1 筆" at bounding box center [376, 273] width 71 height 11
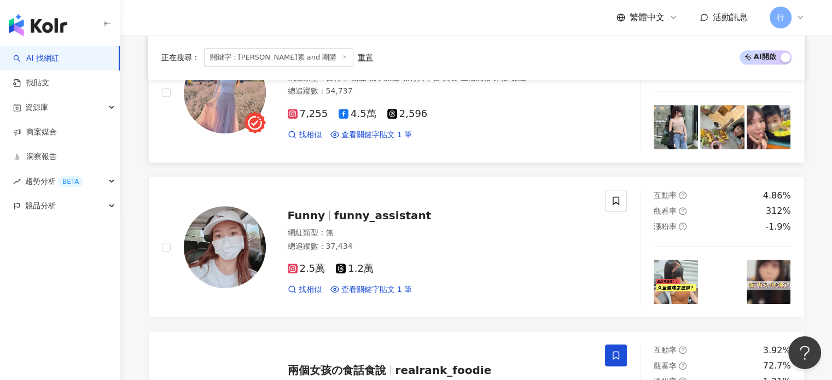
scroll to position [766, 0]
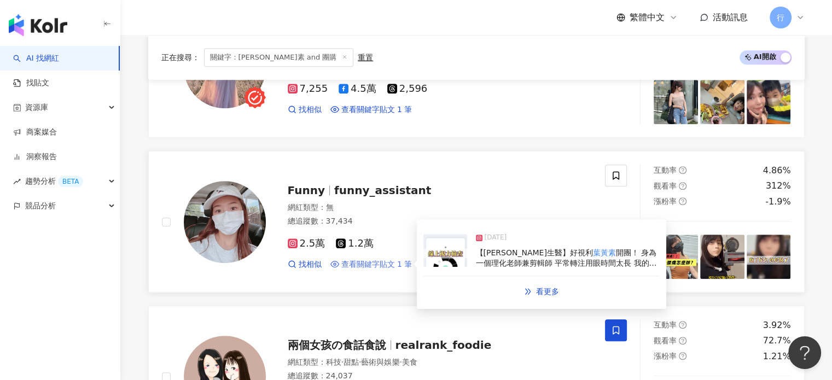
click at [371, 266] on span "查看關鍵字貼文 1 筆" at bounding box center [376, 264] width 71 height 11
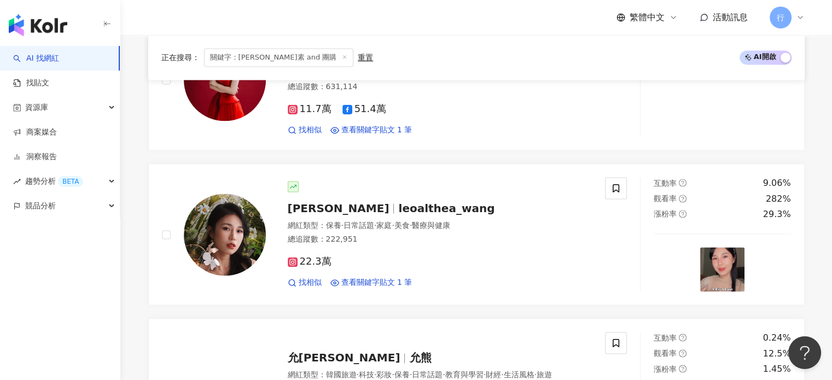
scroll to position [1640, 0]
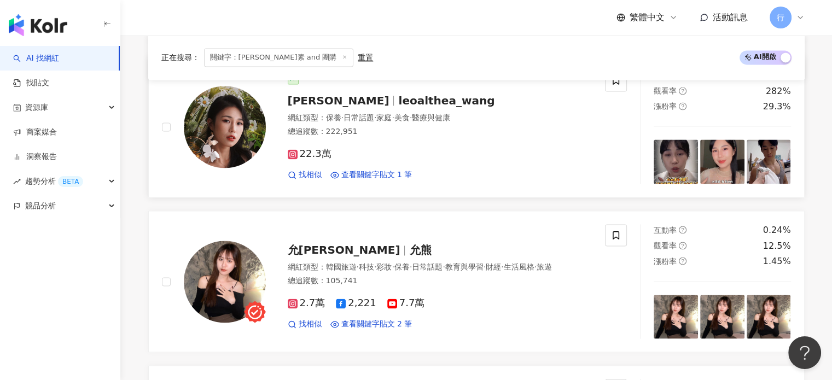
scroll to position [1586, 0]
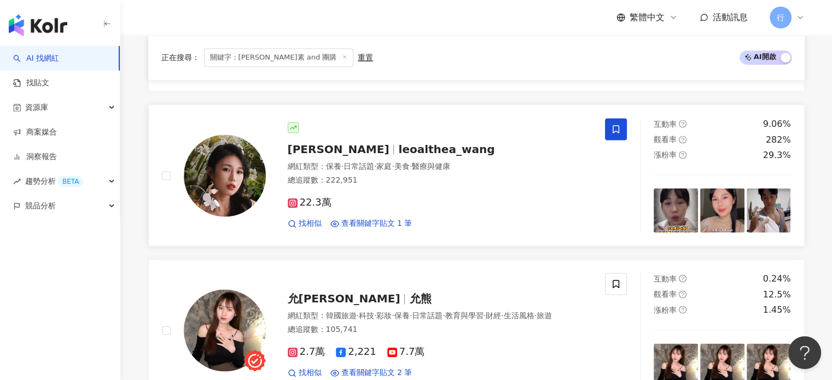
click at [611, 129] on icon at bounding box center [616, 129] width 10 height 10
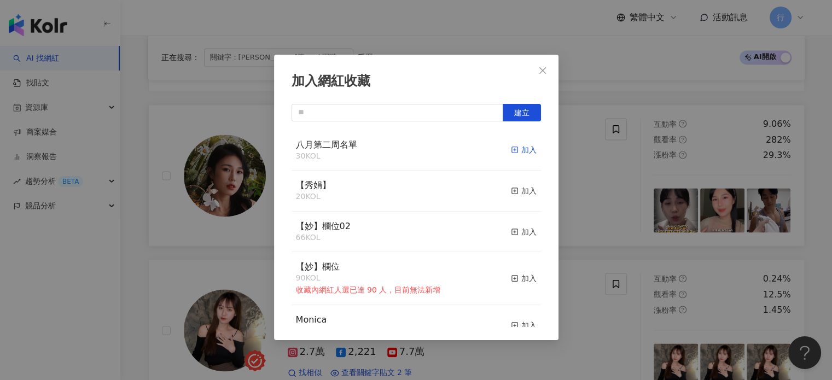
click at [518, 150] on div "加入" at bounding box center [524, 150] width 26 height 12
click at [542, 71] on icon "close" at bounding box center [542, 70] width 7 height 7
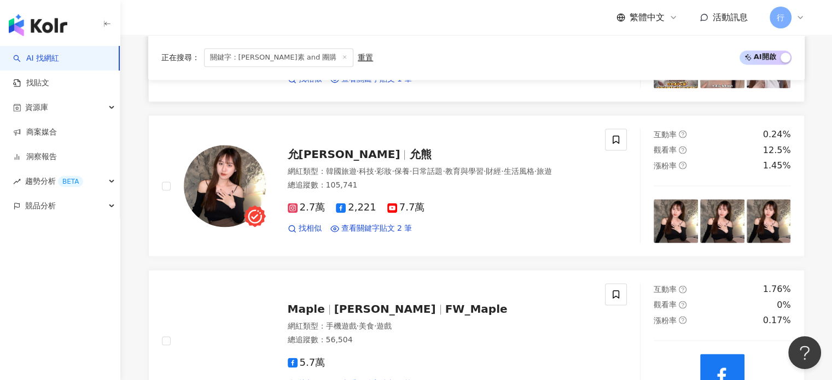
scroll to position [1750, 0]
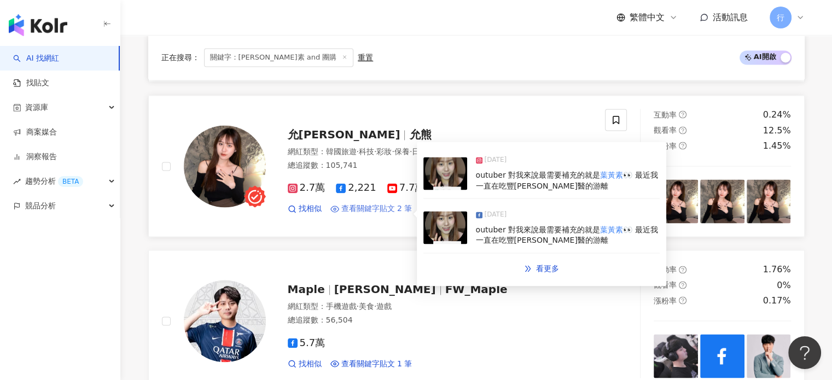
click at [397, 212] on span "查看關鍵字貼文 2 筆" at bounding box center [376, 208] width 71 height 11
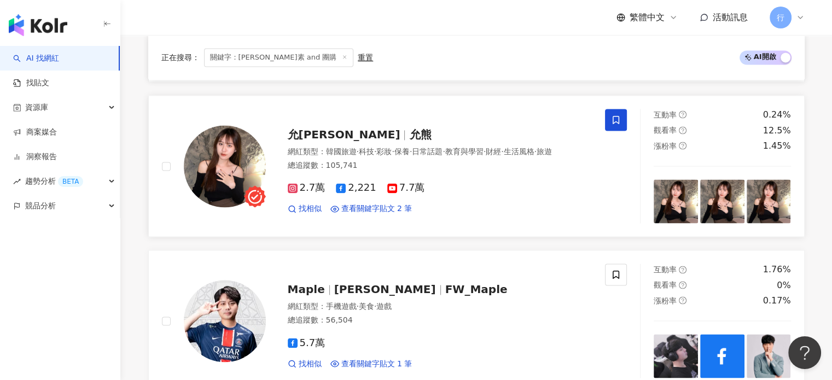
click at [609, 121] on span at bounding box center [616, 120] width 22 height 22
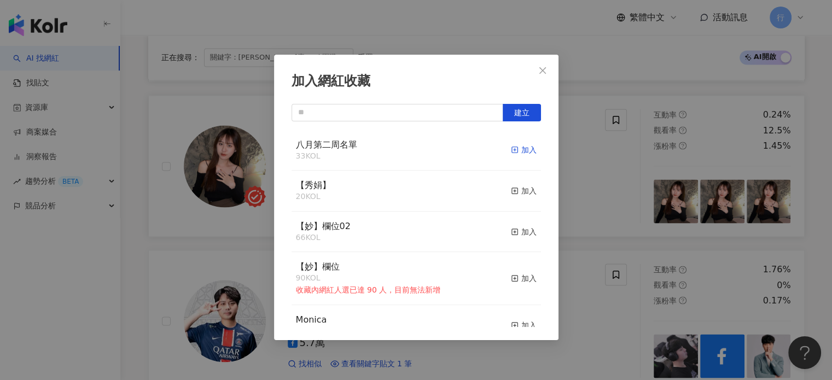
click at [516, 151] on div "加入" at bounding box center [524, 150] width 26 height 12
click at [544, 74] on icon "close" at bounding box center [542, 70] width 9 height 9
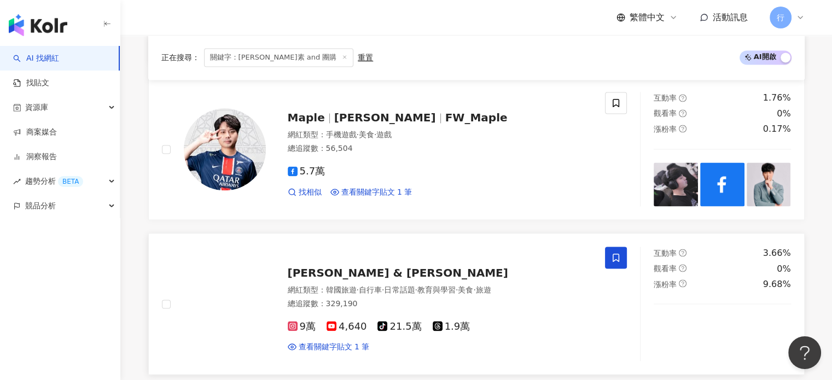
scroll to position [2023, 0]
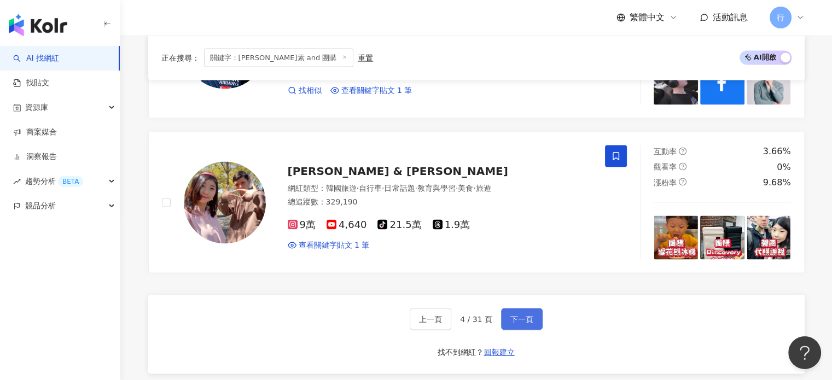
click at [532, 317] on button "下一頁" at bounding box center [522, 319] width 42 height 22
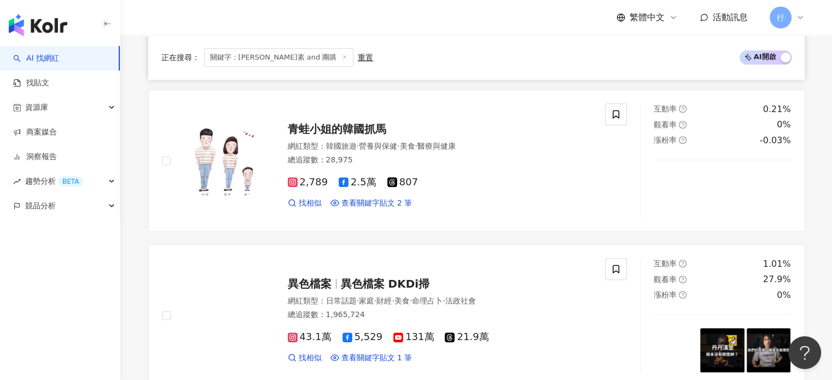
scroll to position [827, 0]
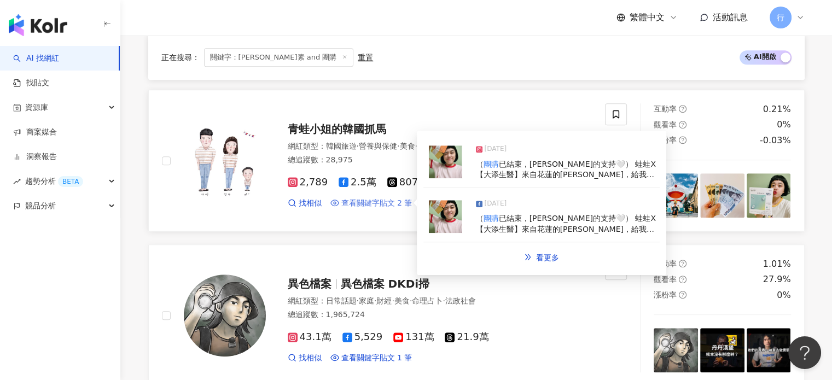
click at [387, 198] on span "查看關鍵字貼文 2 筆" at bounding box center [376, 203] width 71 height 11
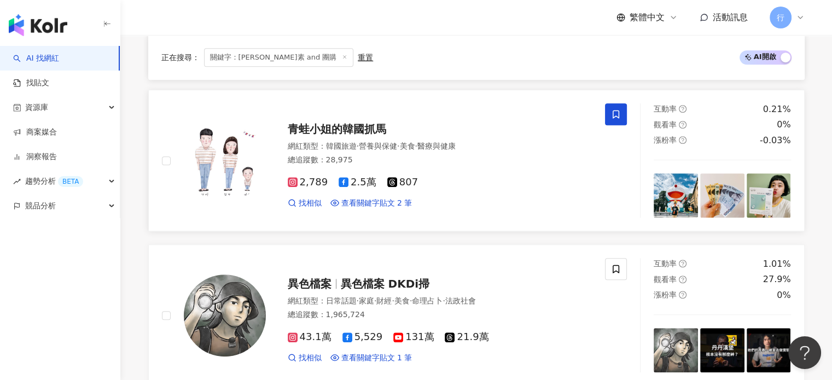
click at [617, 111] on icon at bounding box center [616, 114] width 10 height 10
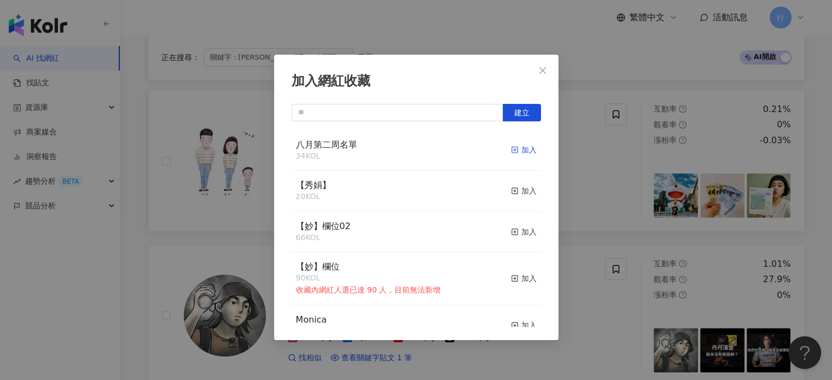
click at [516, 151] on div "加入" at bounding box center [524, 150] width 26 height 12
click at [545, 69] on icon "close" at bounding box center [542, 70] width 9 height 9
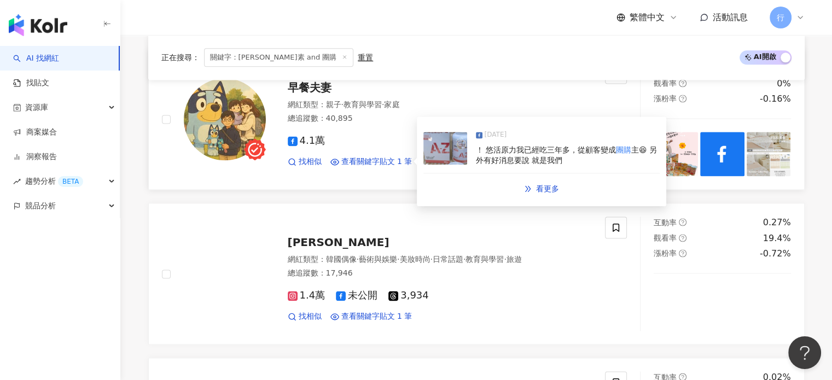
scroll to position [1428, 0]
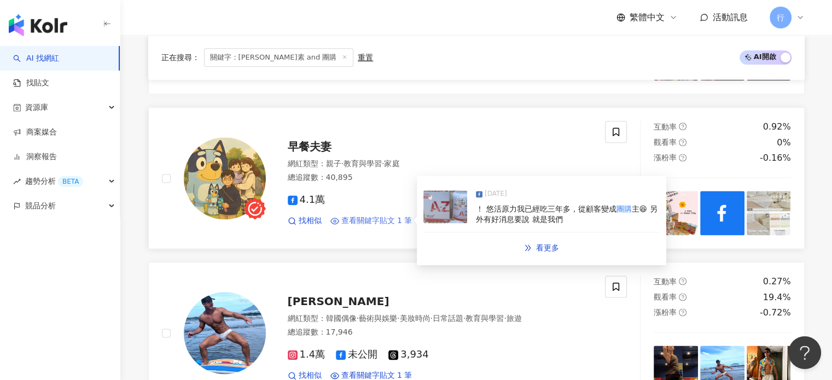
click at [385, 218] on span "查看關鍵字貼文 1 筆" at bounding box center [376, 220] width 71 height 11
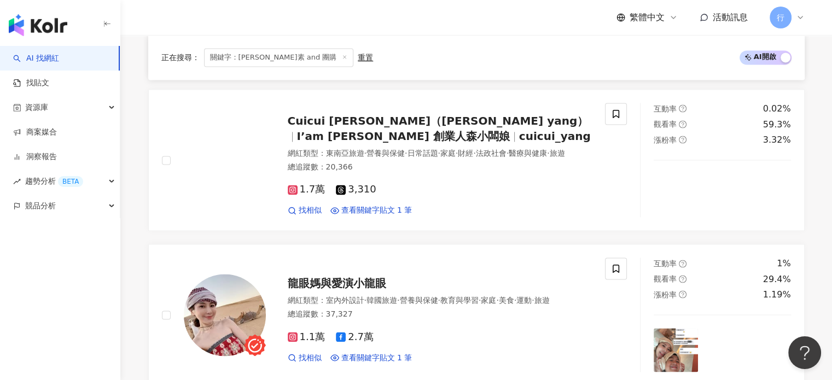
scroll to position [1756, 0]
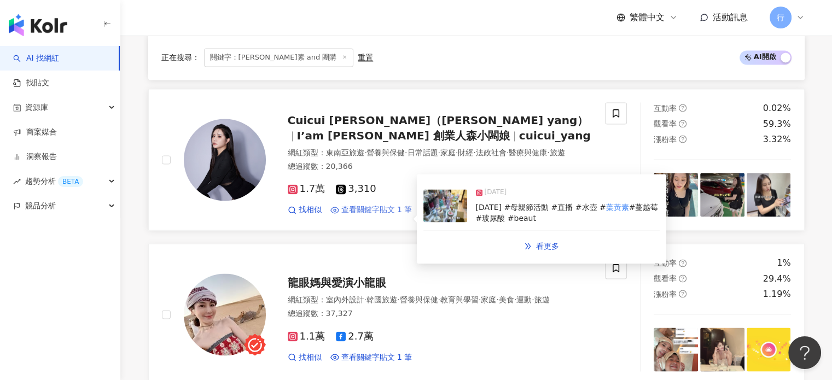
click at [395, 215] on span "查看關鍵字貼文 1 筆" at bounding box center [376, 210] width 71 height 11
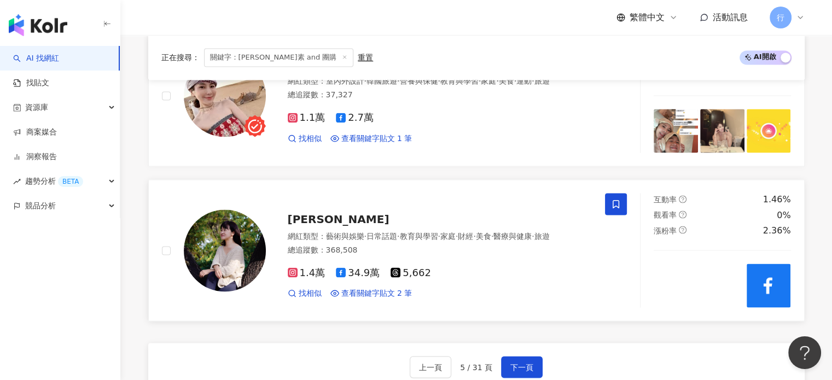
scroll to position [1920, 0]
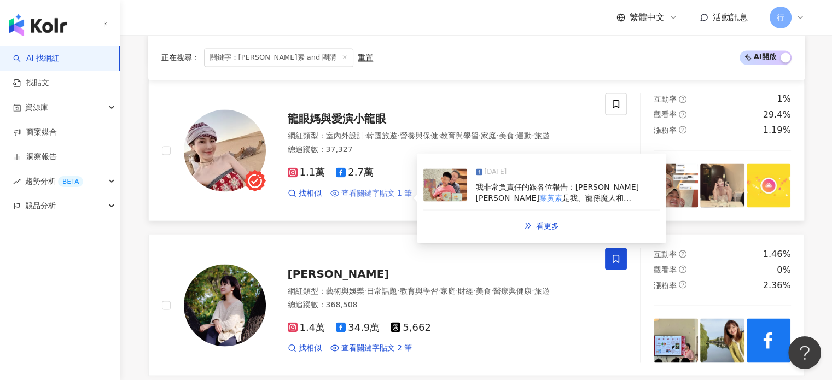
click at [372, 198] on span "查看關鍵字貼文 1 筆" at bounding box center [376, 193] width 71 height 11
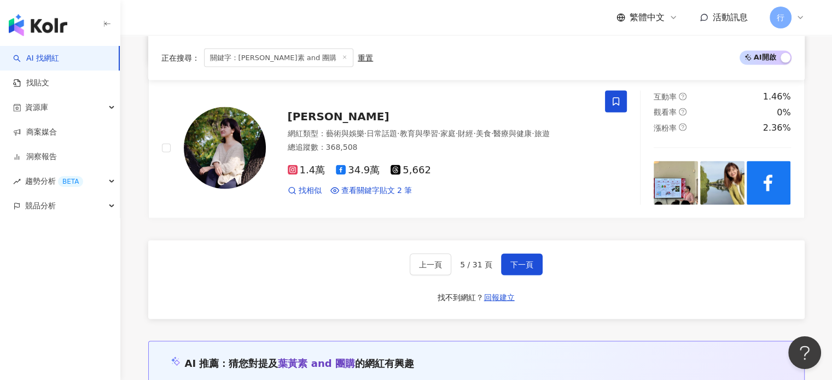
scroll to position [2084, 0]
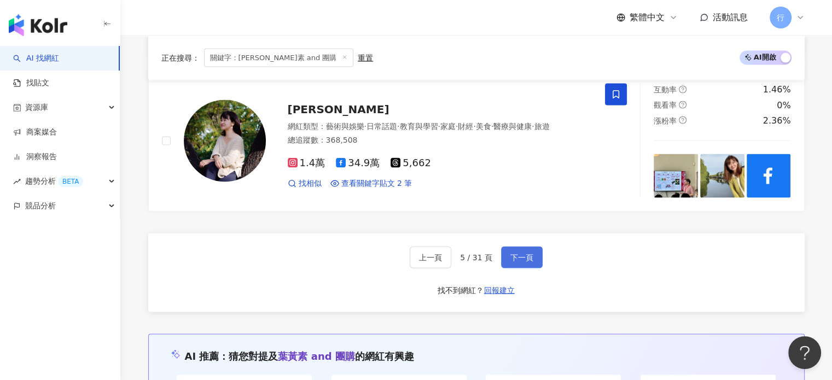
click at [522, 261] on span "下一頁" at bounding box center [521, 257] width 23 height 9
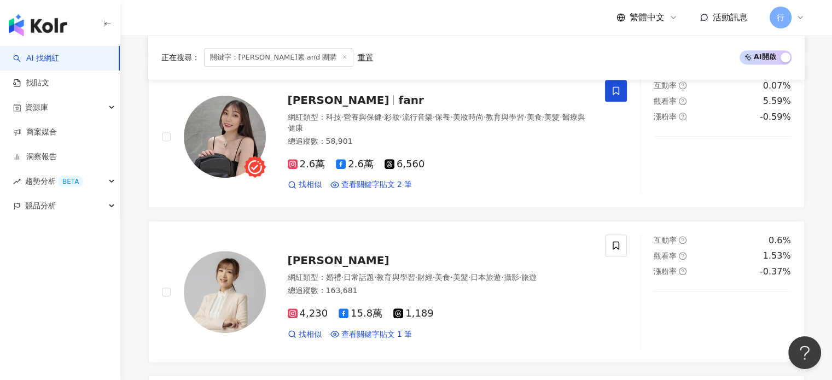
scroll to position [656, 0]
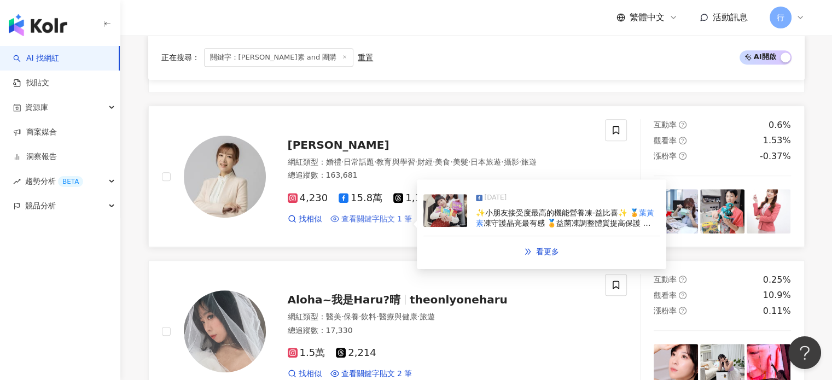
click at [404, 222] on span "查看關鍵字貼文 1 筆" at bounding box center [376, 219] width 71 height 11
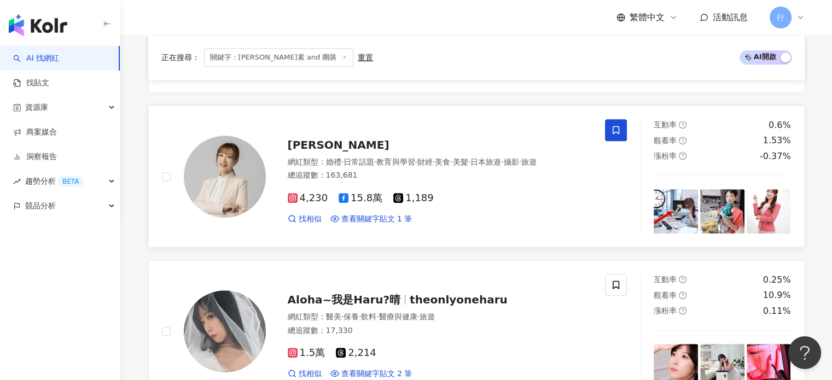
click at [611, 130] on icon at bounding box center [616, 130] width 10 height 10
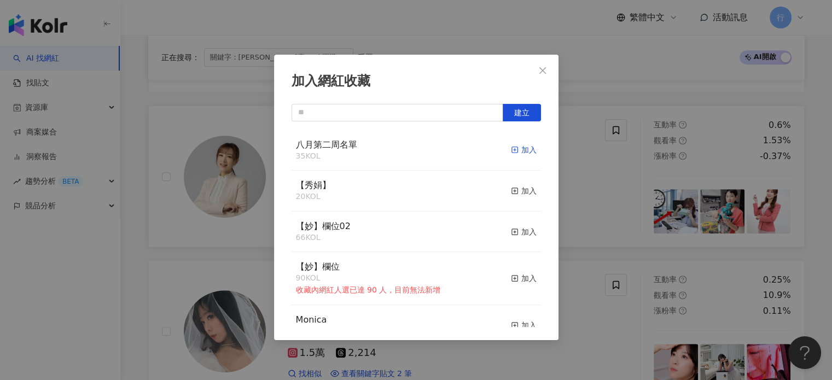
click at [518, 150] on div "加入" at bounding box center [524, 150] width 26 height 12
click at [540, 67] on icon "close" at bounding box center [542, 70] width 7 height 7
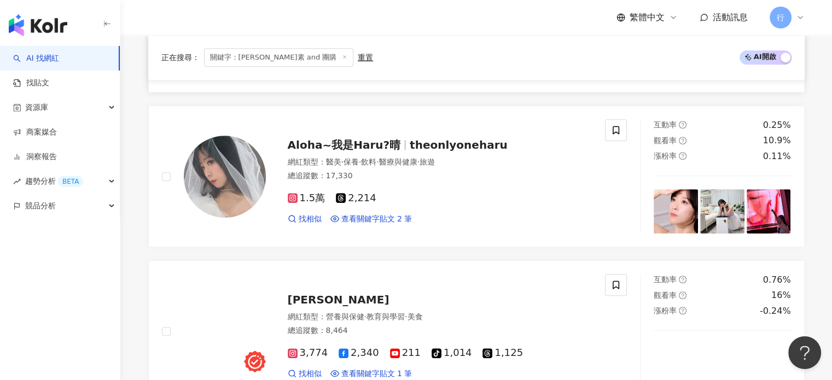
scroll to position [820, 0]
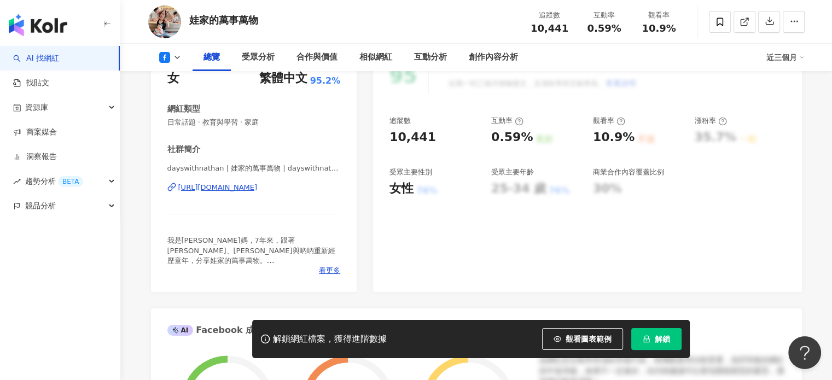
scroll to position [164, 0]
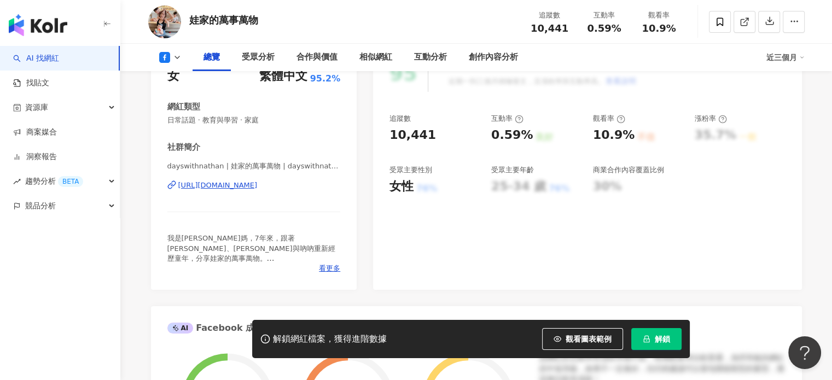
click at [258, 188] on div "https://www.facebook.com/1903521016609626" at bounding box center [217, 185] width 79 height 10
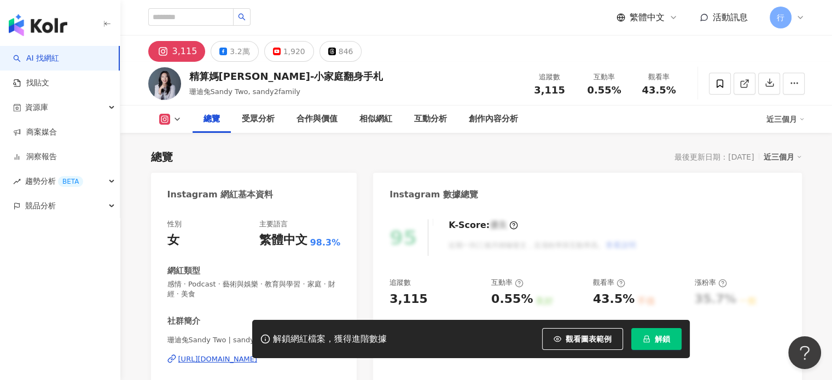
scroll to position [164, 0]
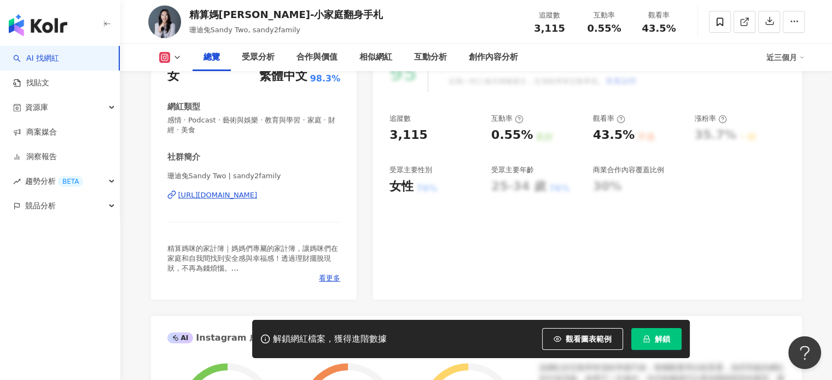
click at [258, 195] on div "[URL][DOMAIN_NAME]" at bounding box center [217, 195] width 79 height 10
click at [720, 26] on icon at bounding box center [720, 22] width 10 height 10
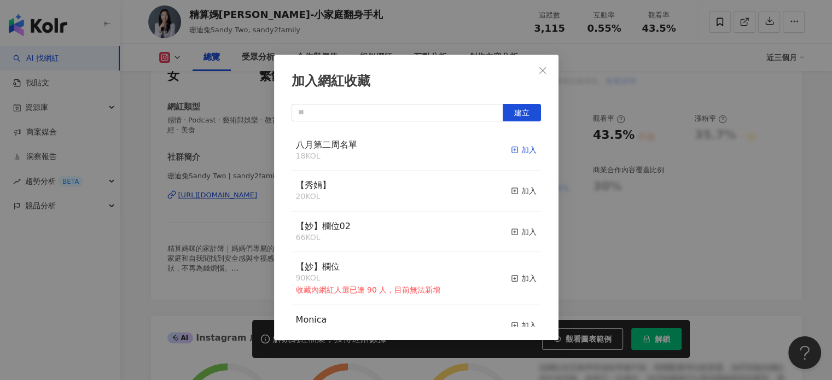
click at [518, 152] on div "加入" at bounding box center [524, 150] width 26 height 12
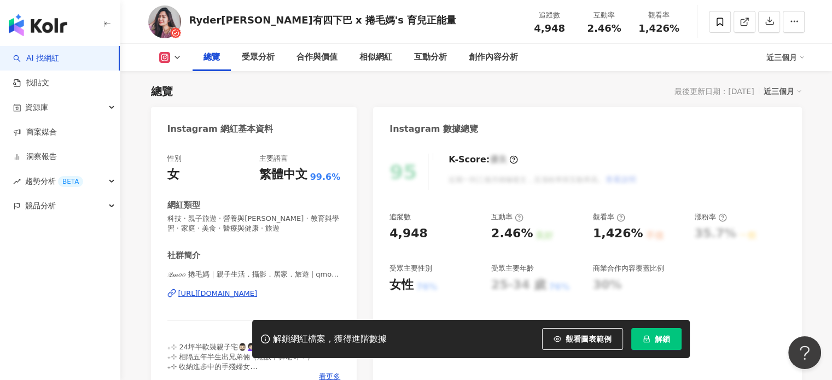
scroll to position [175, 0]
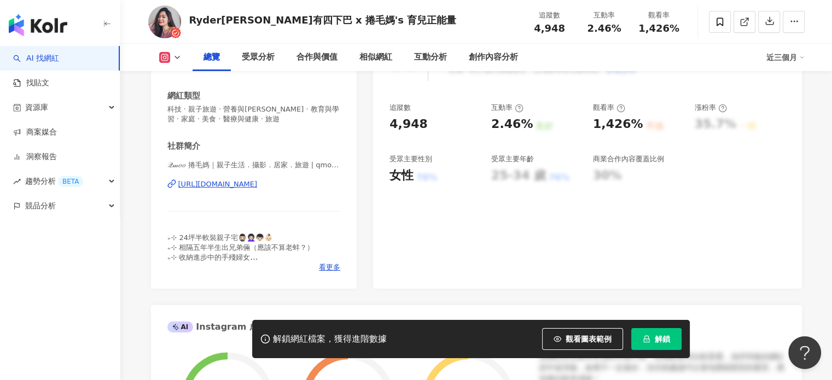
click at [258, 188] on div "https://www.instagram.com/qmoo__/" at bounding box center [217, 184] width 79 height 10
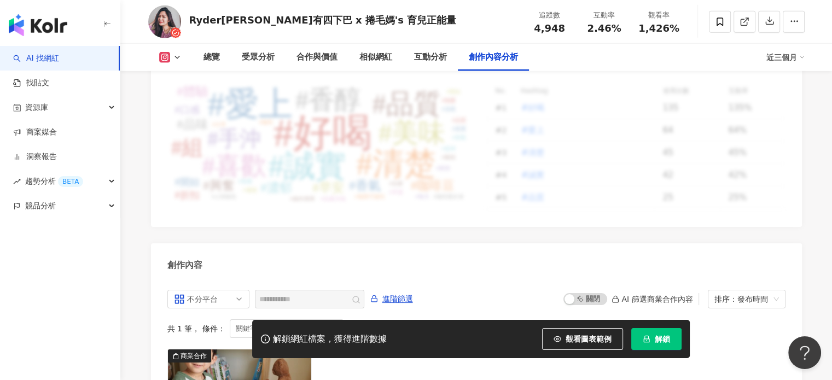
scroll to position [3401, 0]
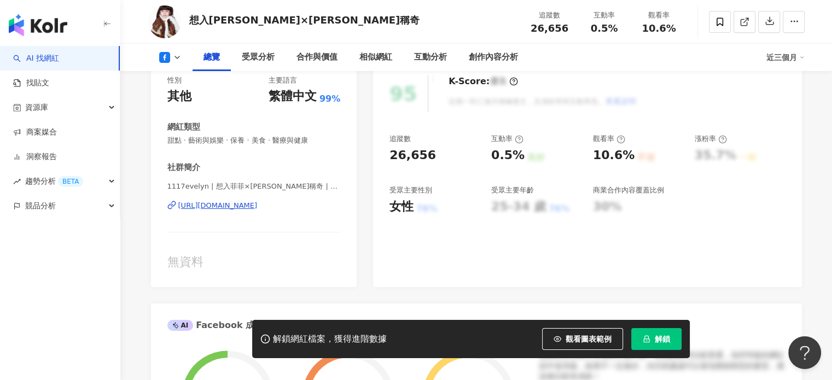
scroll to position [148, 0]
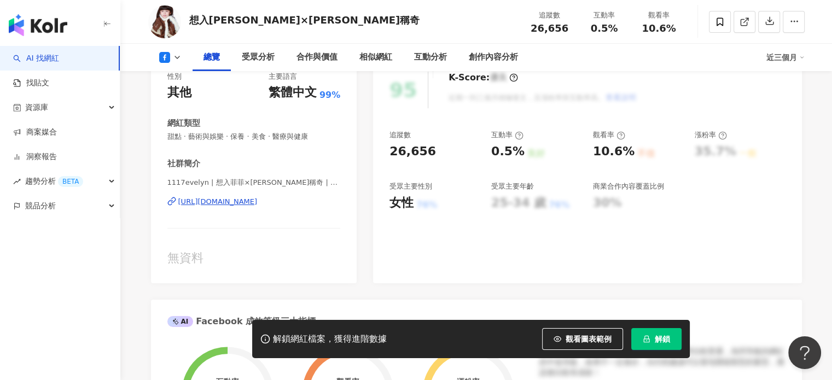
click at [258, 205] on div "[URL][DOMAIN_NAME]" at bounding box center [217, 202] width 79 height 10
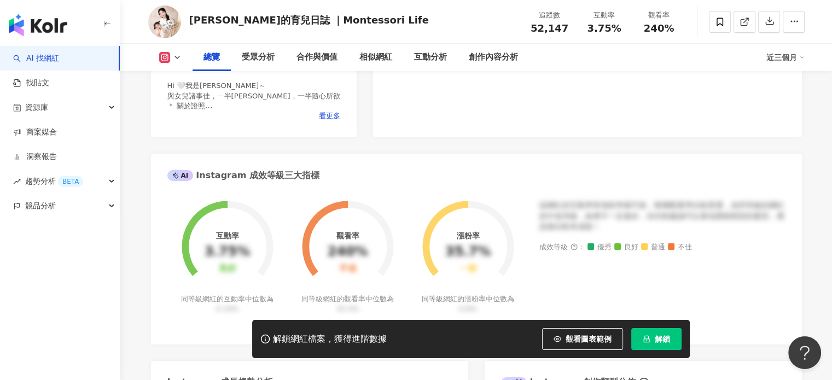
scroll to position [153, 0]
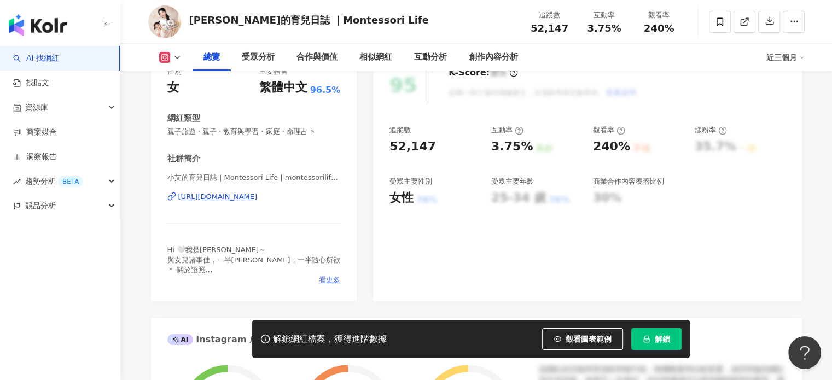
click at [331, 275] on div "社群簡介 小艾的育兒日誌｜Montessori Life | montessorilifeda https://www.instagram.com/monte…" at bounding box center [253, 219] width 173 height 132
click at [330, 278] on span "看更多" at bounding box center [329, 280] width 21 height 10
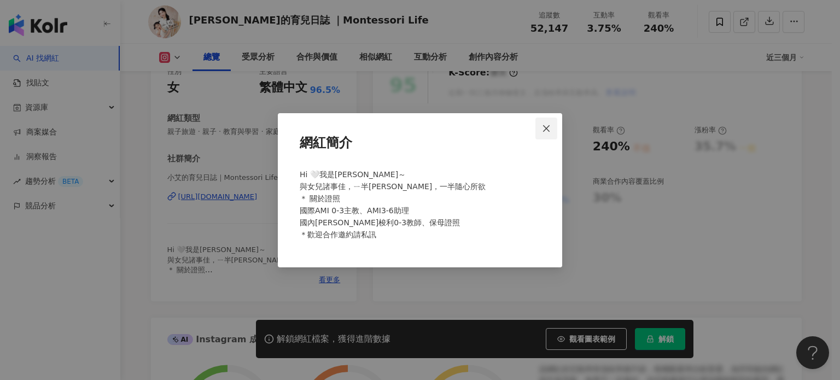
click at [549, 131] on icon "close" at bounding box center [546, 128] width 7 height 7
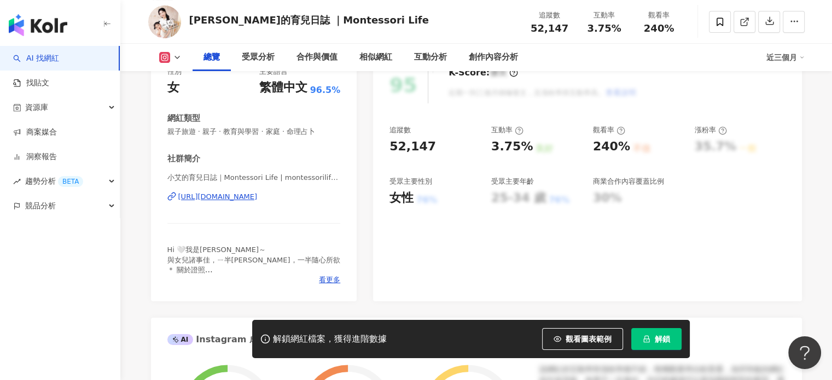
click at [258, 198] on div "https://www.instagram.com/montessorilifeda/" at bounding box center [217, 197] width 79 height 10
click at [723, 23] on icon at bounding box center [720, 22] width 10 height 10
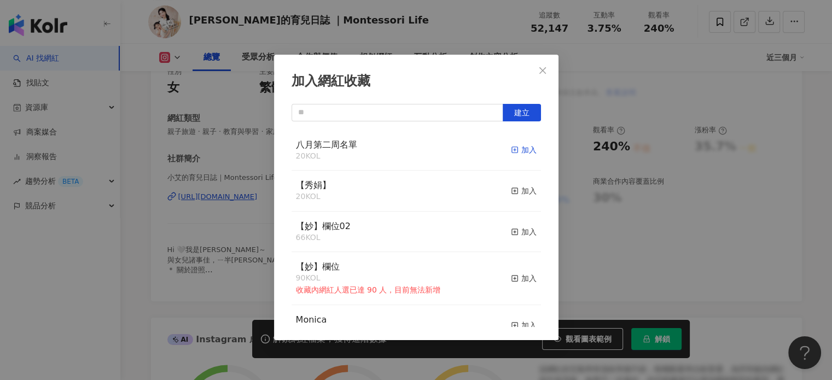
click at [515, 153] on div "加入" at bounding box center [524, 150] width 26 height 12
click at [543, 69] on icon "close" at bounding box center [542, 70] width 7 height 7
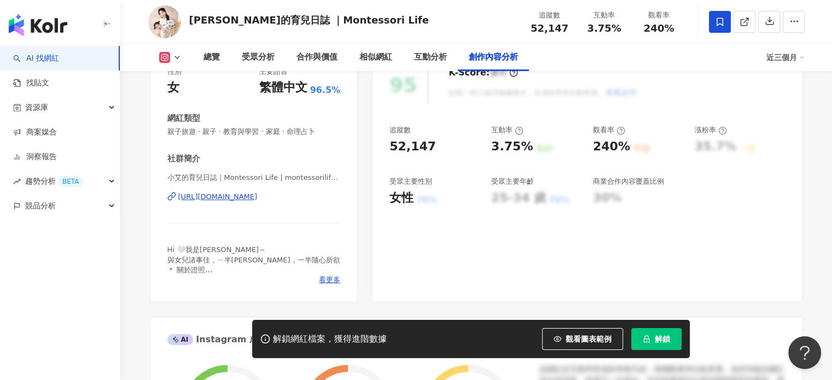
scroll to position [3310, 0]
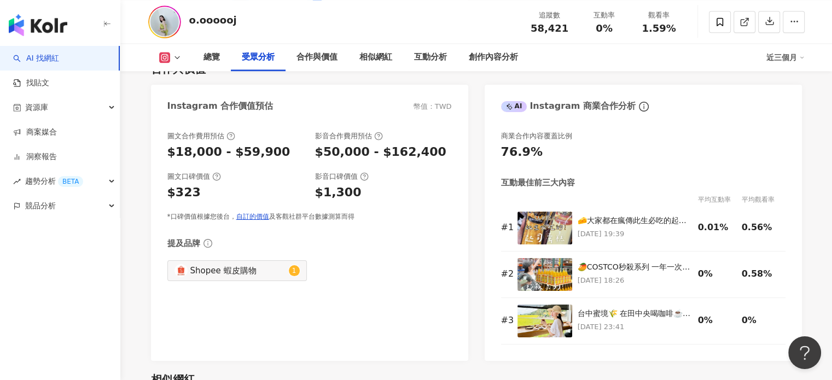
scroll to position [1230, 0]
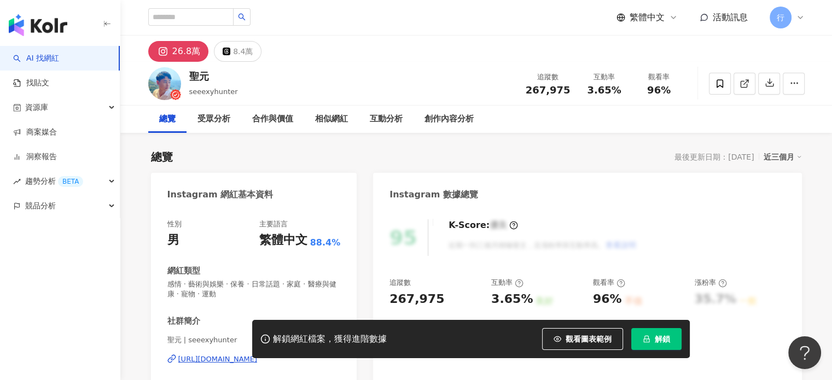
scroll to position [219, 0]
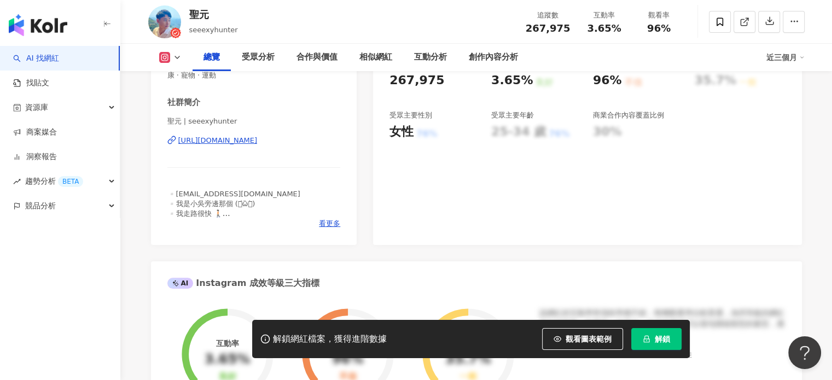
click at [233, 140] on div "https://www.instagram.com/seeexyhunter/" at bounding box center [217, 141] width 79 height 10
click at [322, 225] on span "看更多" at bounding box center [329, 224] width 21 height 10
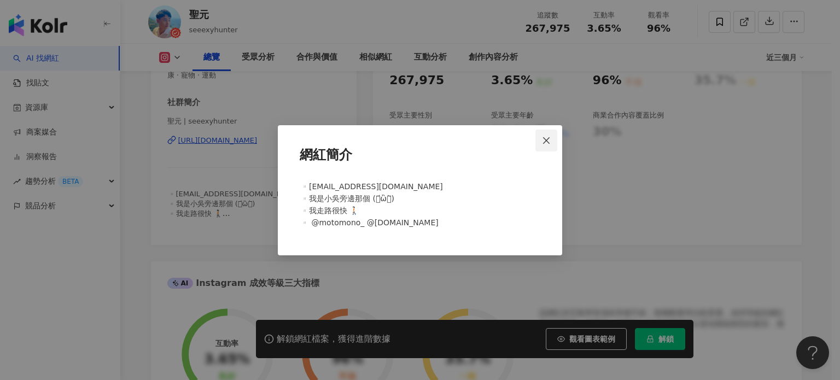
click at [539, 143] on span "Close" at bounding box center [546, 140] width 22 height 9
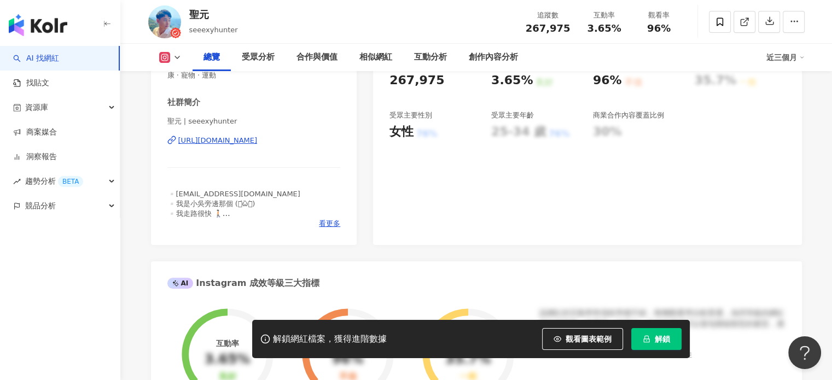
scroll to position [109, 0]
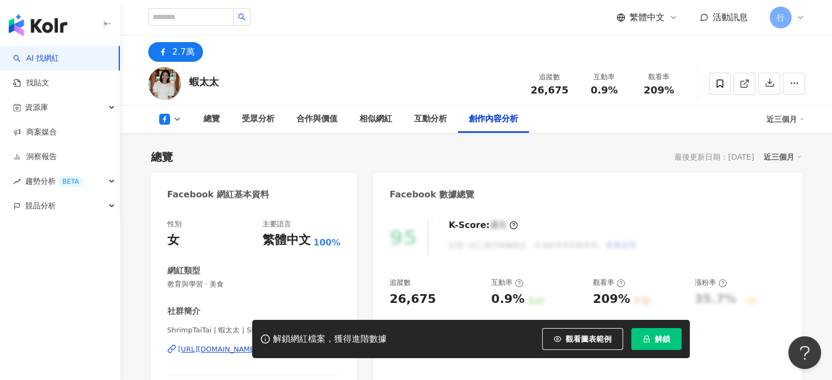
scroll to position [2929, 0]
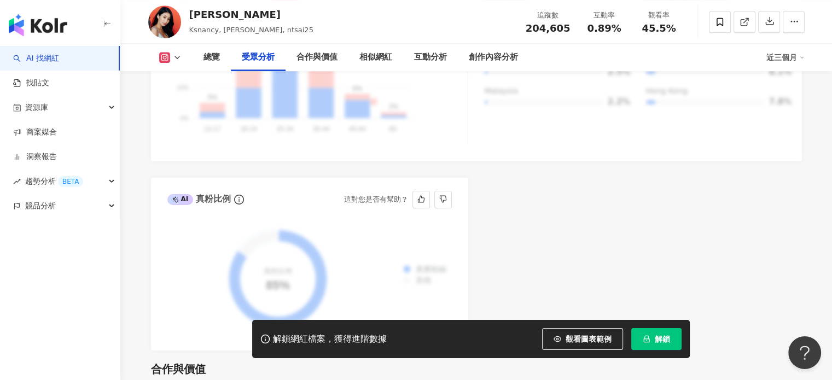
scroll to position [1226, 0]
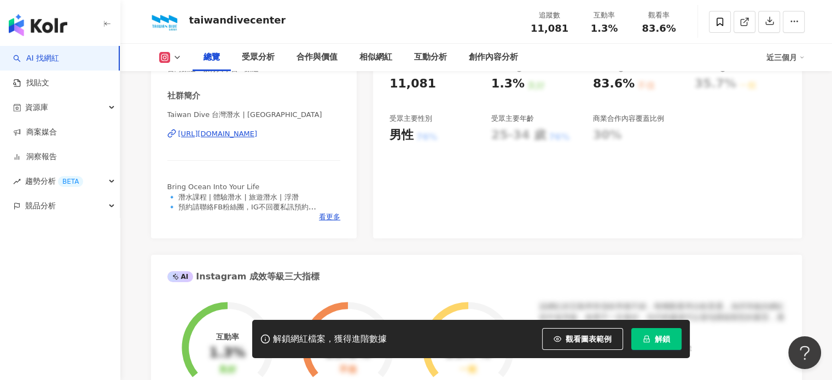
scroll to position [219, 0]
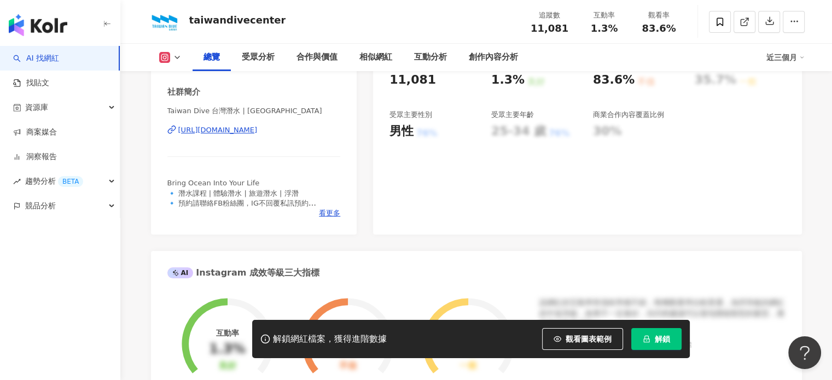
click at [258, 131] on div "https://www.instagram.com/taiwandivecenter/" at bounding box center [217, 130] width 79 height 10
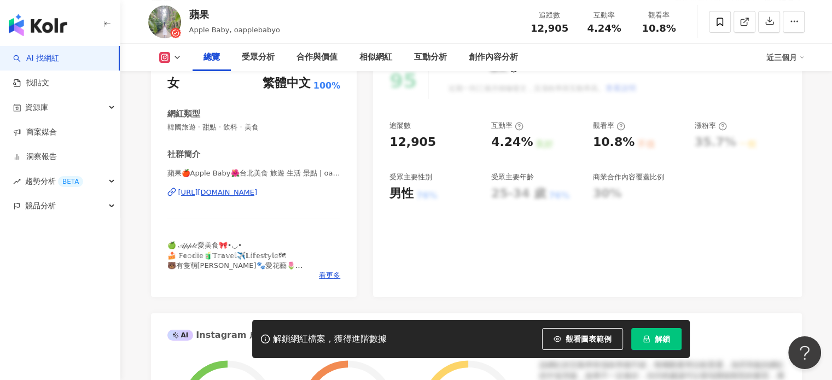
scroll to position [164, 0]
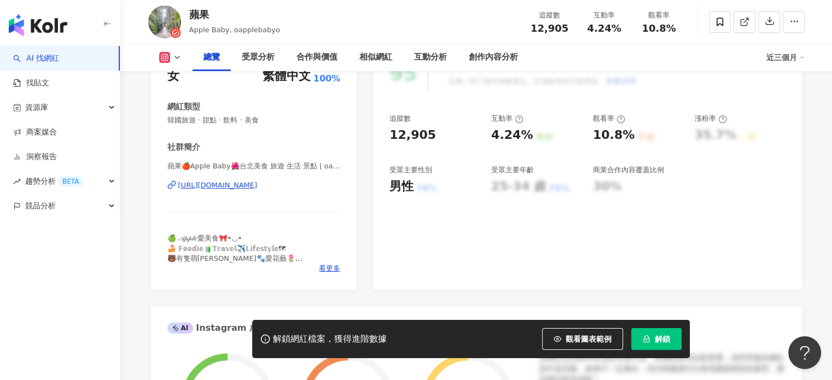
click at [258, 186] on div "https://www.instagram.com/oapplebabyo/" at bounding box center [217, 185] width 79 height 10
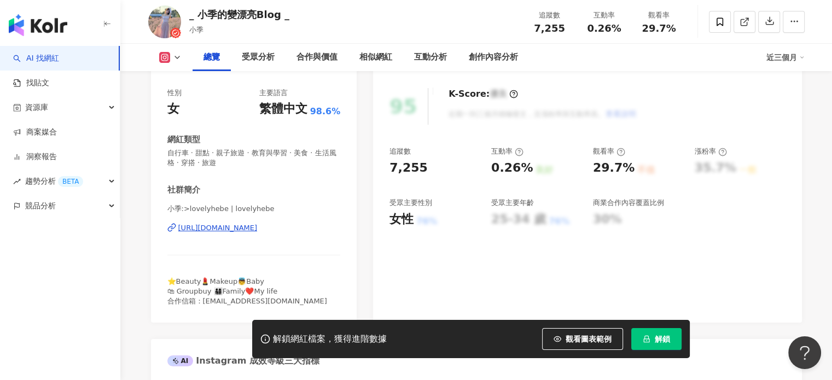
scroll to position [164, 0]
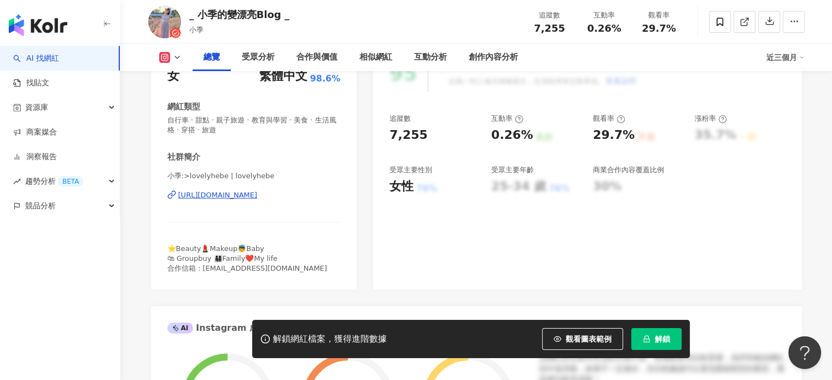
click at [252, 197] on div "[URL][DOMAIN_NAME]" at bounding box center [217, 195] width 79 height 10
click at [722, 23] on icon at bounding box center [719, 21] width 7 height 8
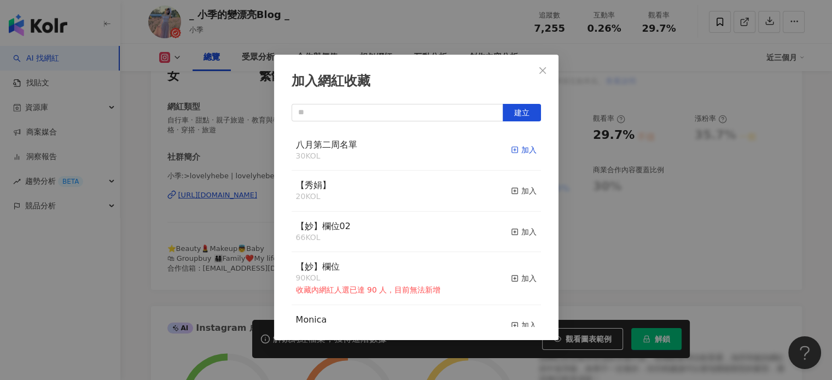
click at [514, 150] on div "加入" at bounding box center [524, 150] width 26 height 12
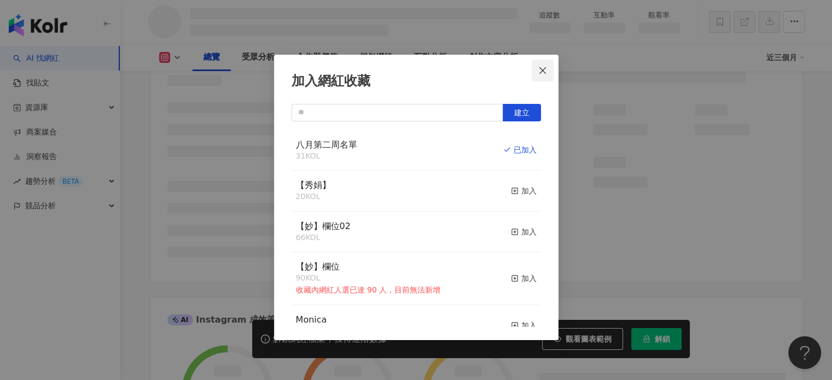
click at [545, 74] on icon "close" at bounding box center [542, 70] width 9 height 9
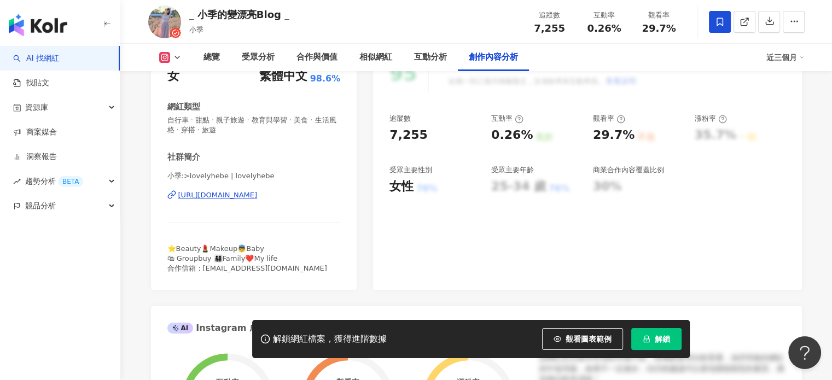
scroll to position [3353, 0]
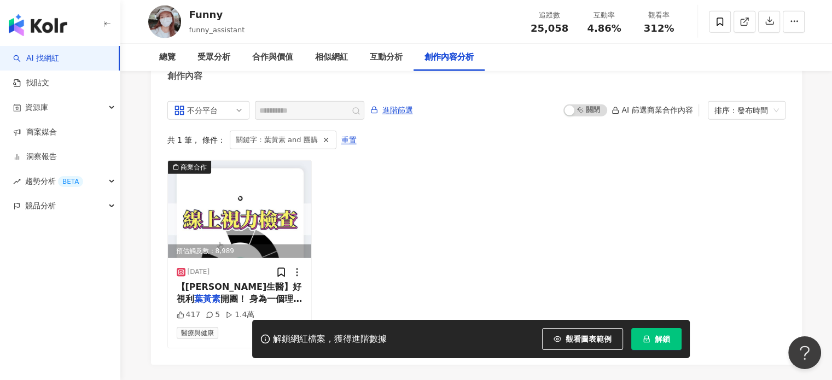
scroll to position [3332, 0]
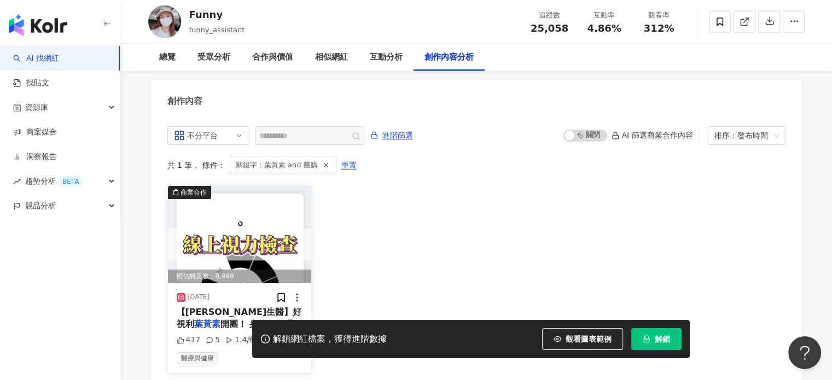
click at [245, 235] on img at bounding box center [240, 234] width 144 height 97
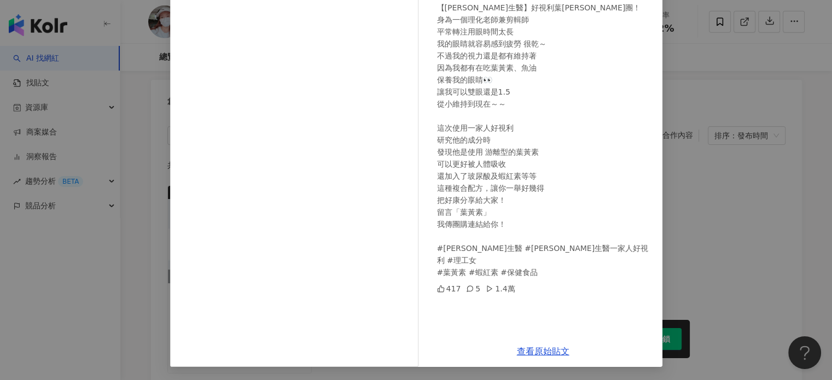
scroll to position [57, 0]
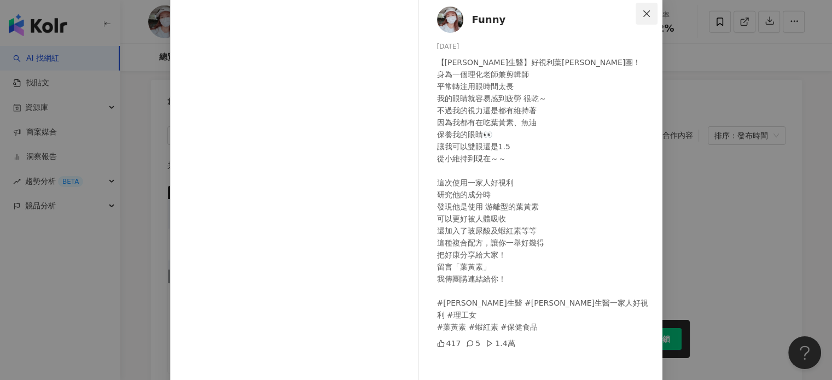
click at [647, 17] on span "Close" at bounding box center [646, 13] width 22 height 9
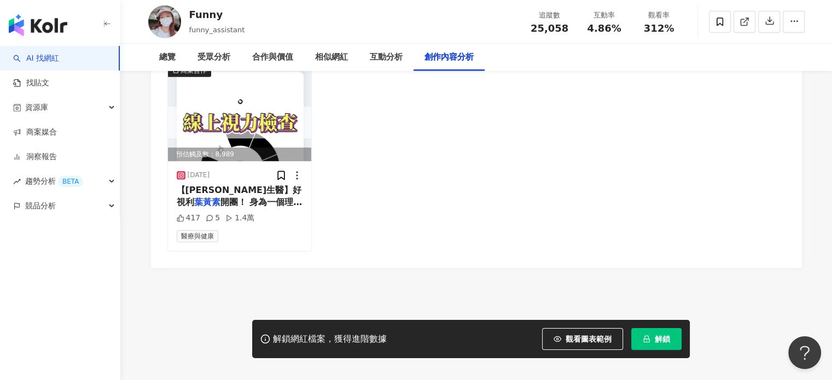
scroll to position [3399, 0]
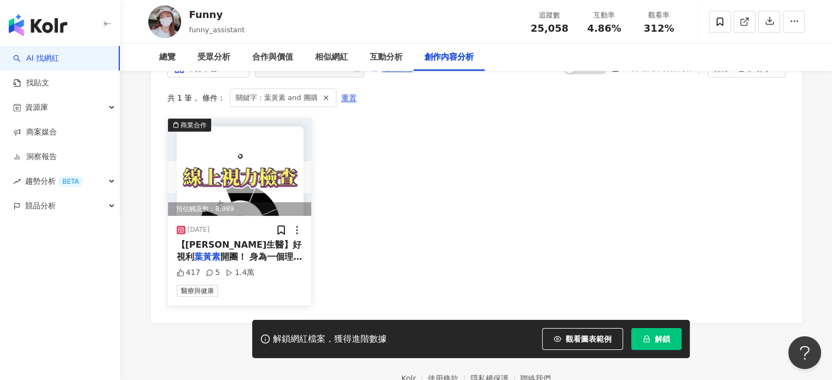
click at [233, 157] on img at bounding box center [240, 167] width 144 height 97
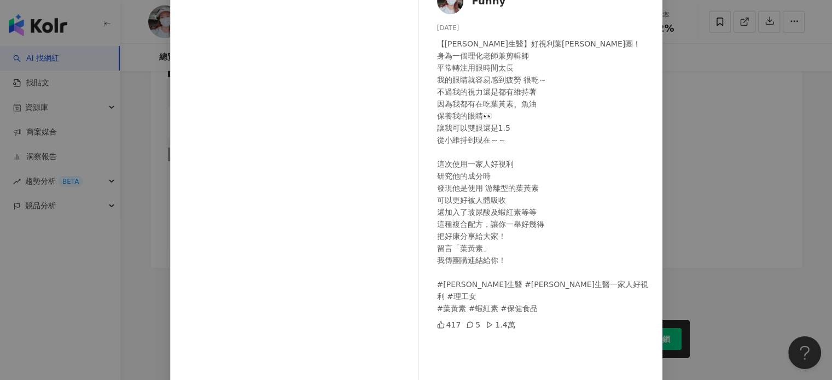
scroll to position [57, 0]
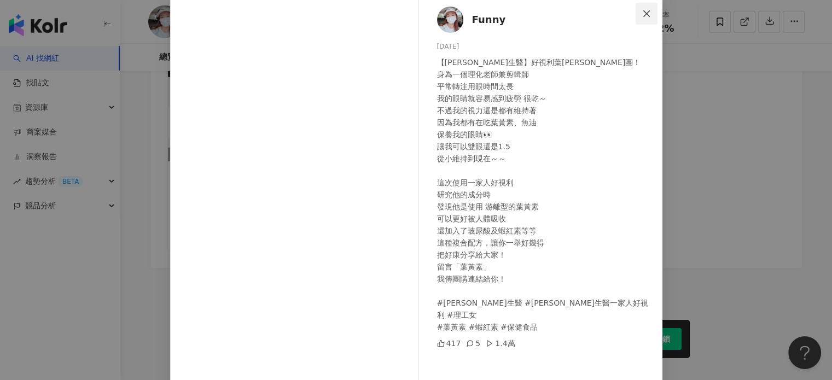
click at [642, 14] on icon "close" at bounding box center [646, 13] width 9 height 9
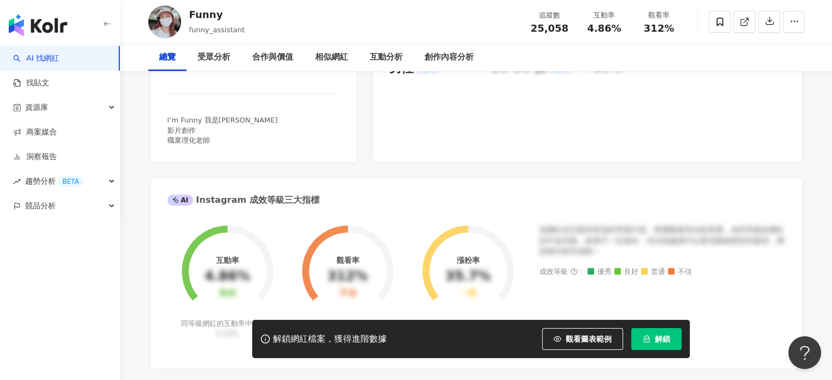
scroll to position [0, 0]
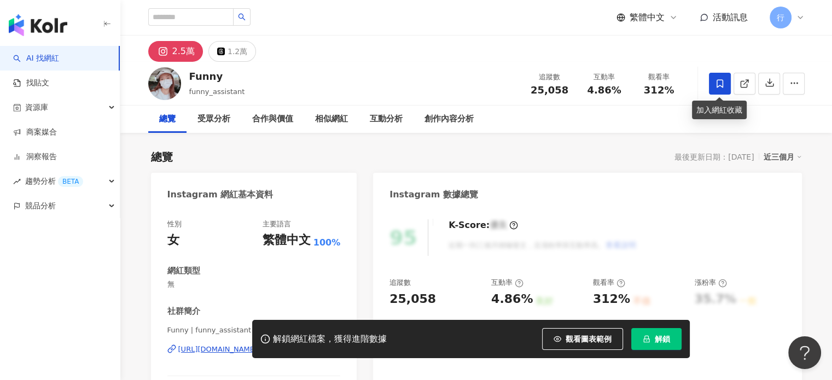
click at [716, 90] on span at bounding box center [720, 84] width 22 height 22
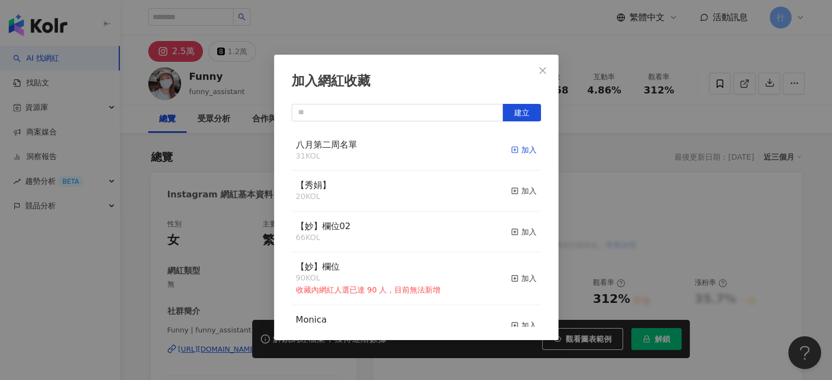
click at [516, 150] on div "加入" at bounding box center [524, 150] width 26 height 12
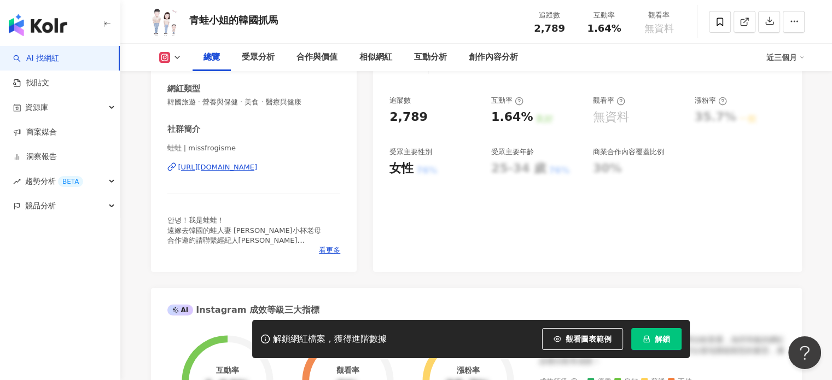
scroll to position [249, 0]
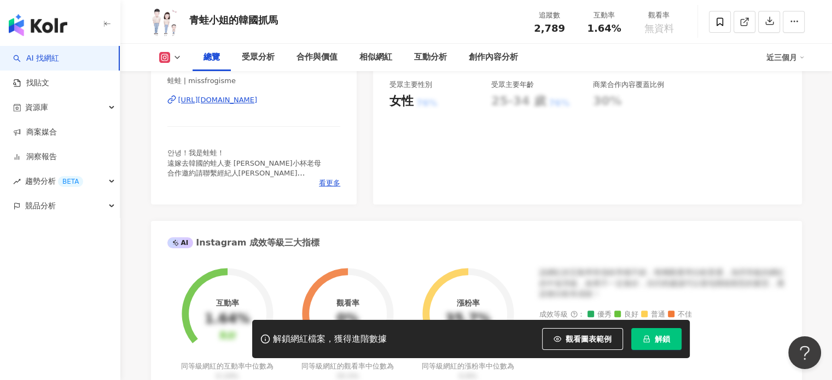
click at [217, 102] on div "https://www.instagram.com/missfrogisme/" at bounding box center [217, 100] width 79 height 10
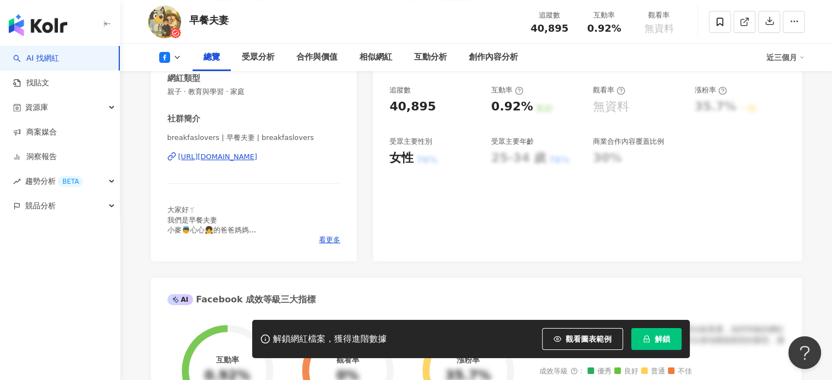
scroll to position [232, 0]
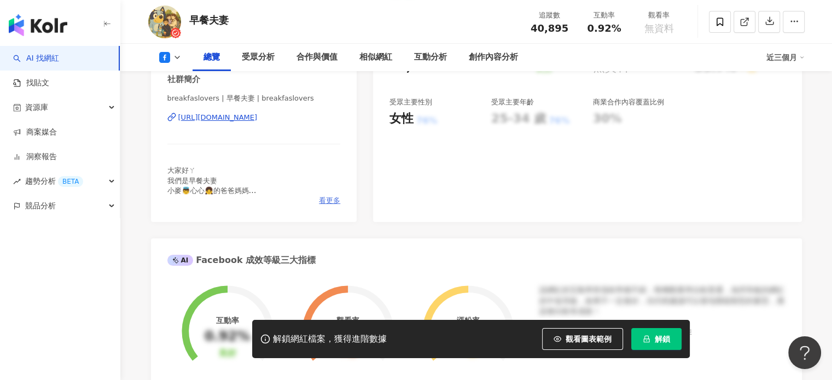
click at [327, 197] on span "看更多" at bounding box center [329, 201] width 21 height 10
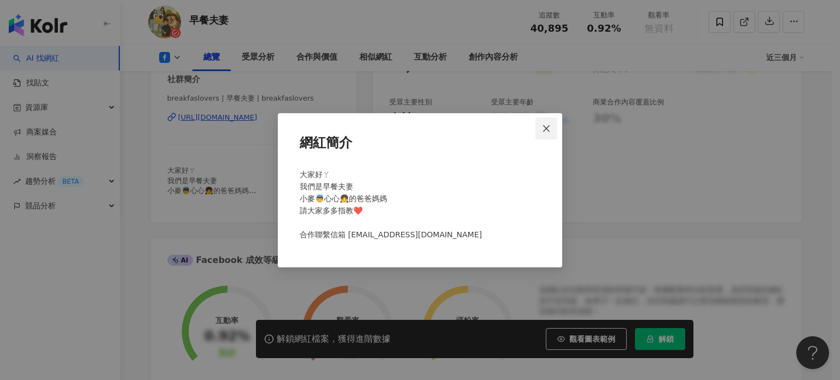
click at [543, 132] on icon "close" at bounding box center [546, 128] width 9 height 9
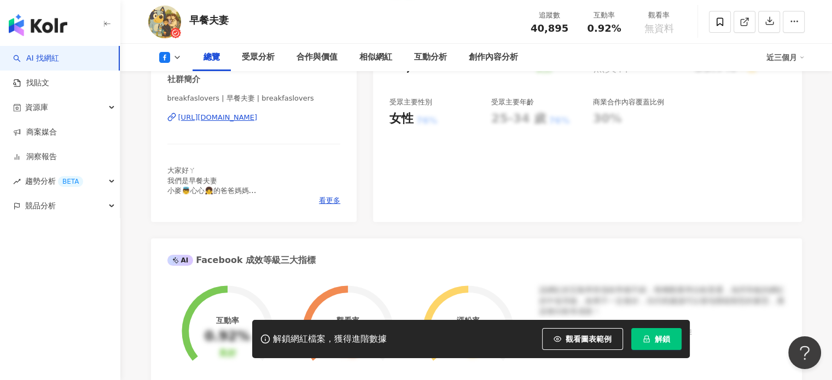
click at [238, 119] on div "https://www.facebook.com/687310858070030" at bounding box center [217, 118] width 79 height 10
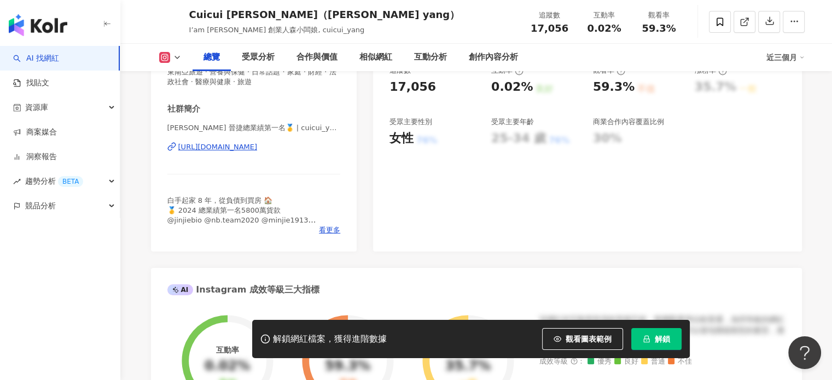
scroll to position [219, 0]
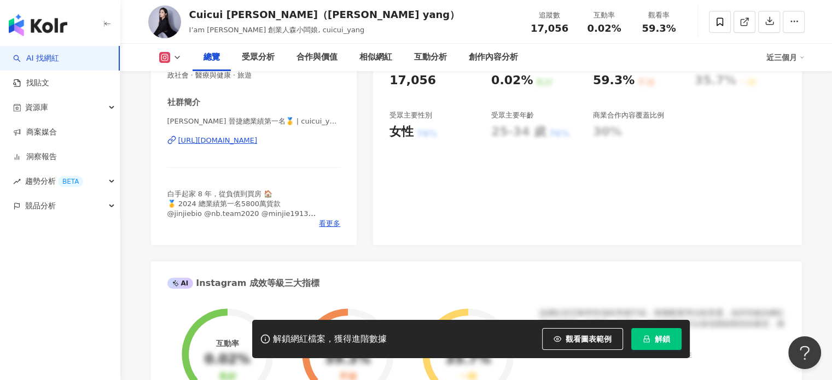
click at [258, 141] on div "[URL][DOMAIN_NAME]" at bounding box center [217, 141] width 79 height 10
